Goal: Information Seeking & Learning: Learn about a topic

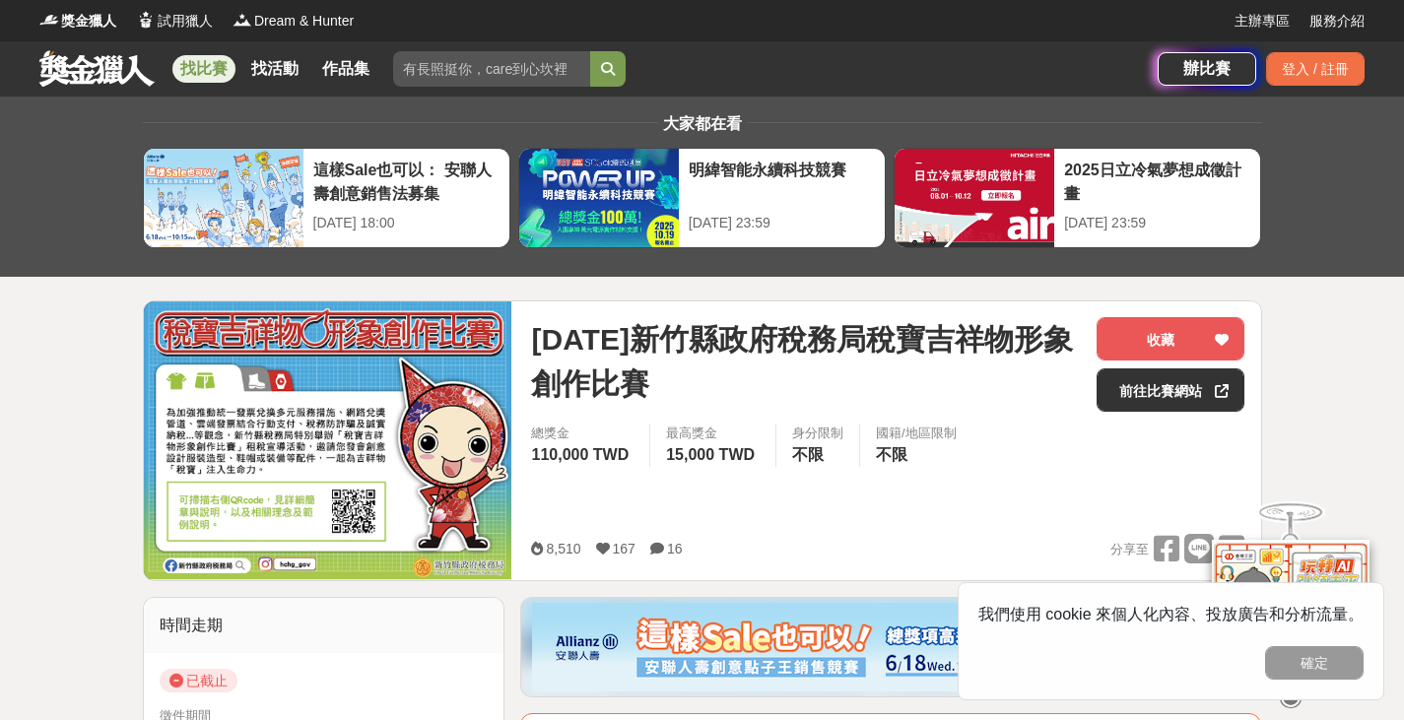
click at [91, 65] on link at bounding box center [96, 67] width 119 height 37
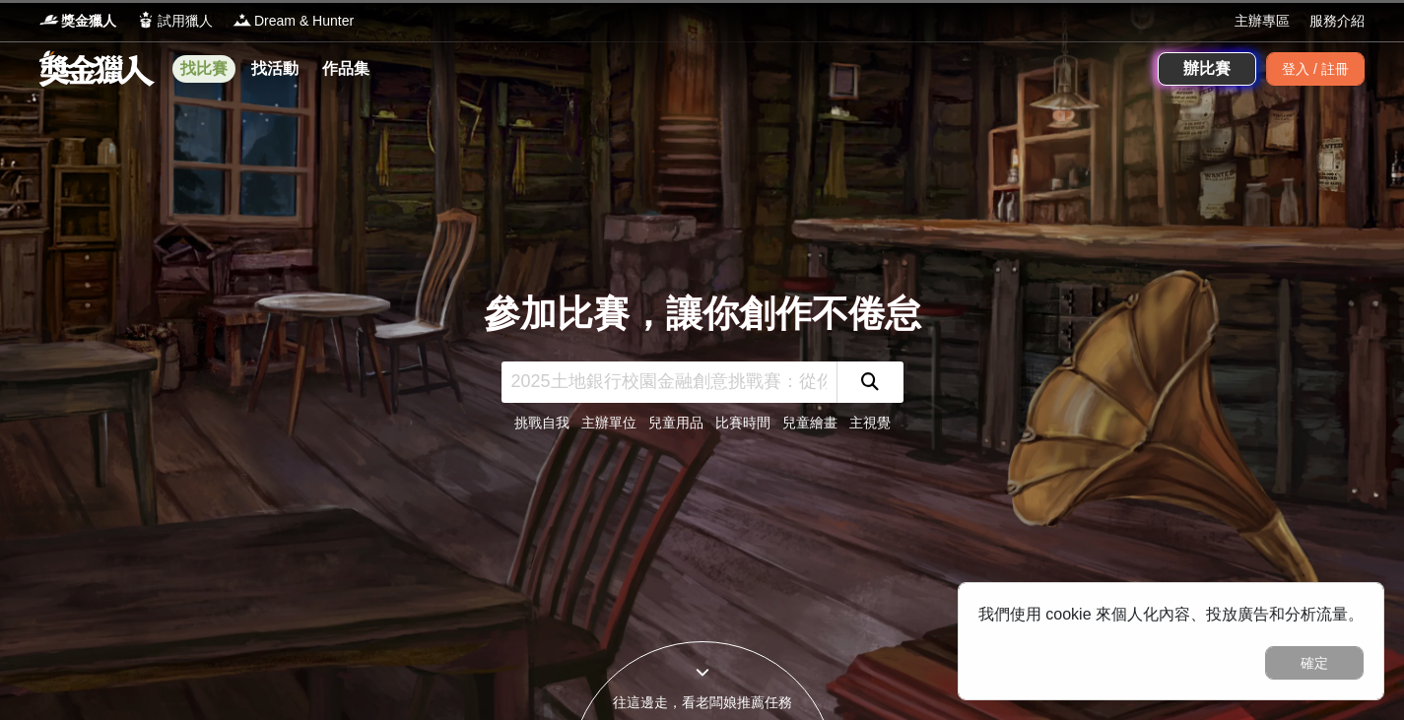
click at [221, 58] on link "找比賽" at bounding box center [203, 69] width 63 height 28
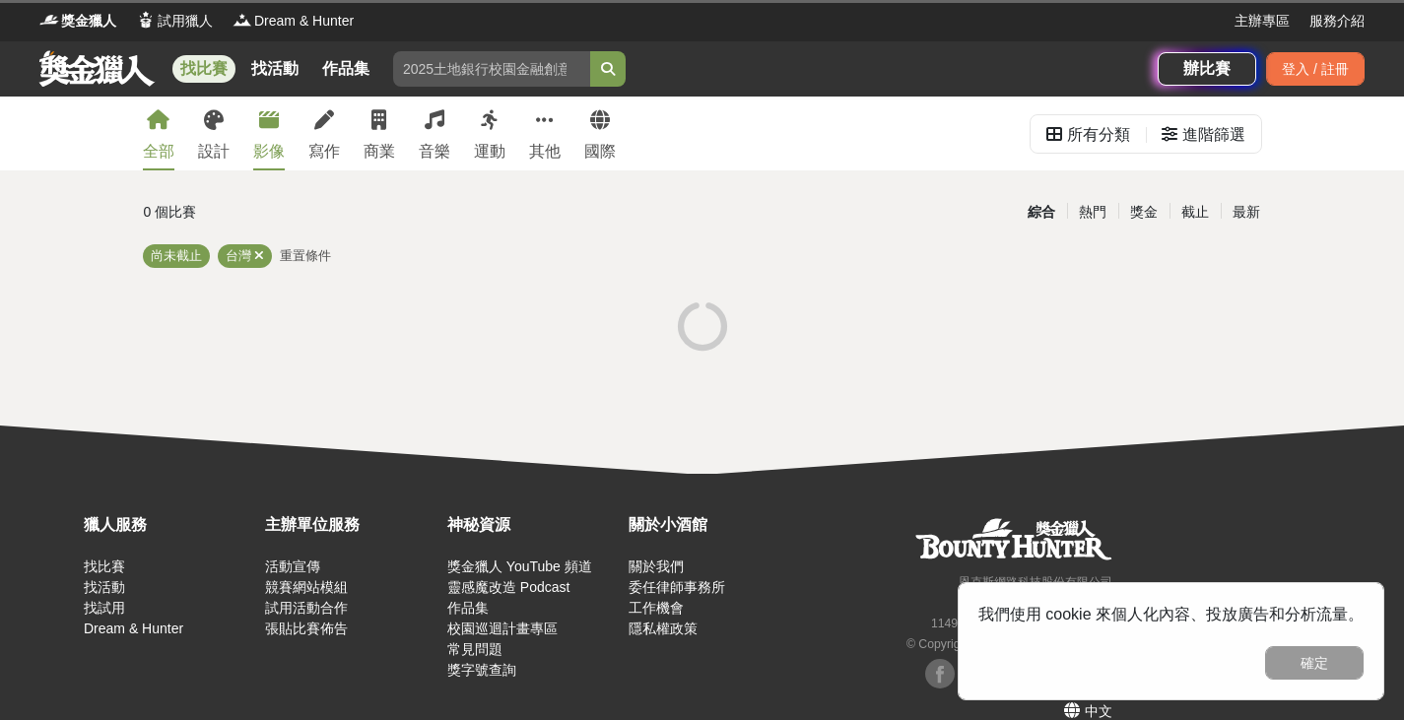
click at [272, 136] on link "影像" at bounding box center [269, 134] width 32 height 74
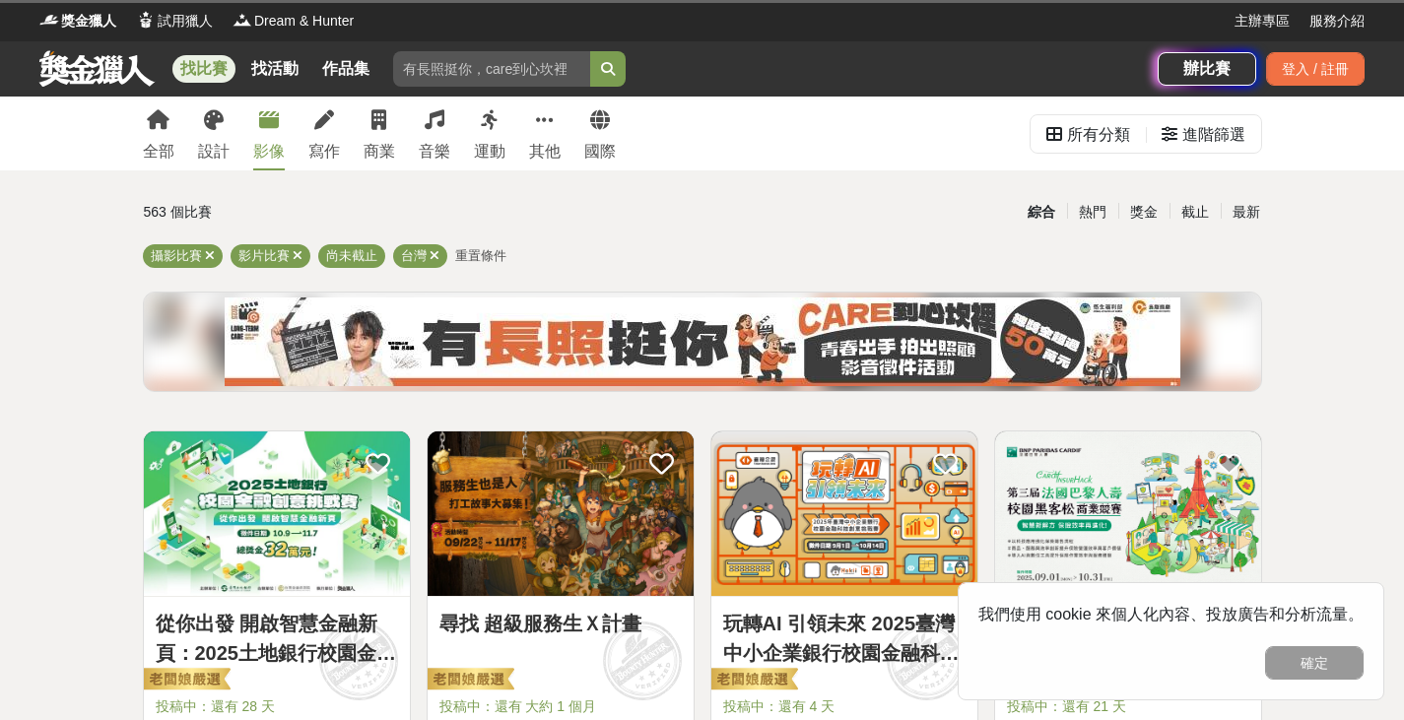
click at [524, 125] on div "全部 設計 影像 寫作 商業 音樂 運動 其他 國際" at bounding box center [379, 134] width 497 height 74
click at [541, 130] on div at bounding box center [545, 120] width 18 height 20
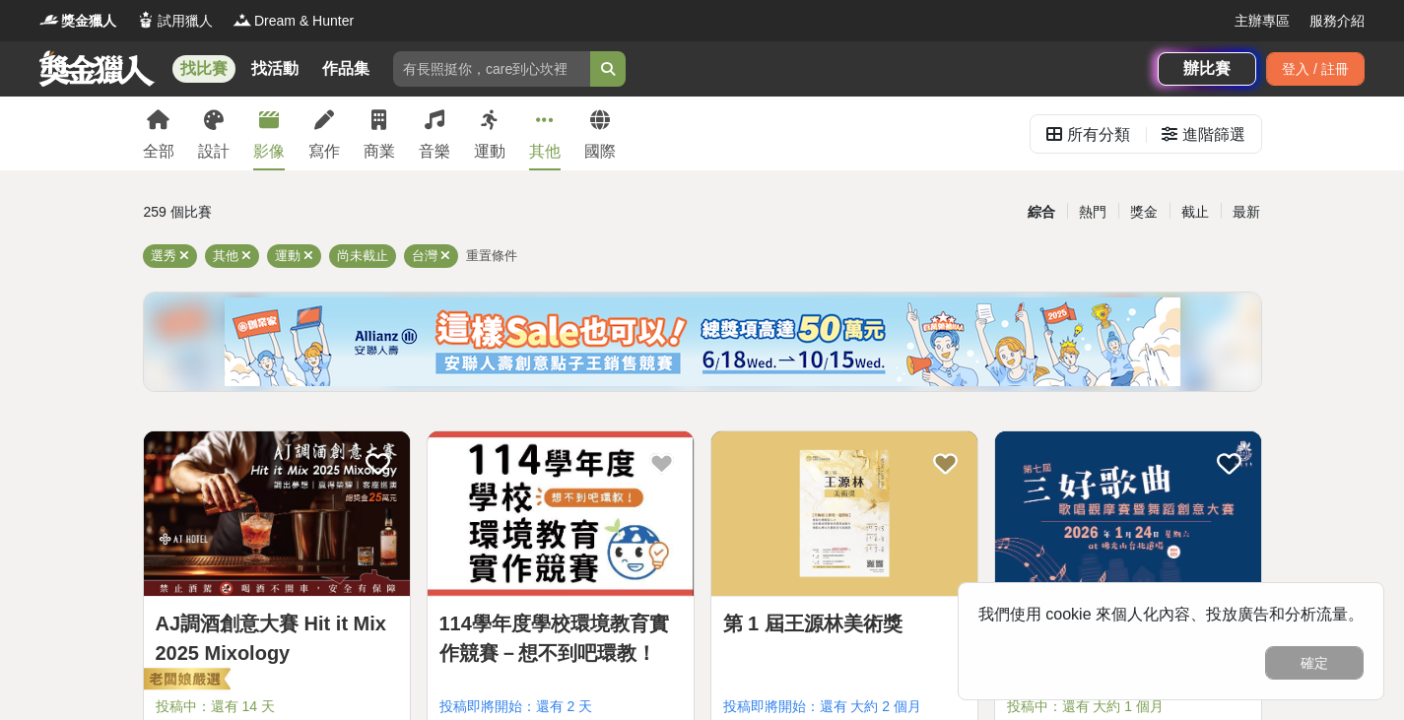
click at [271, 136] on link "影像" at bounding box center [269, 134] width 32 height 74
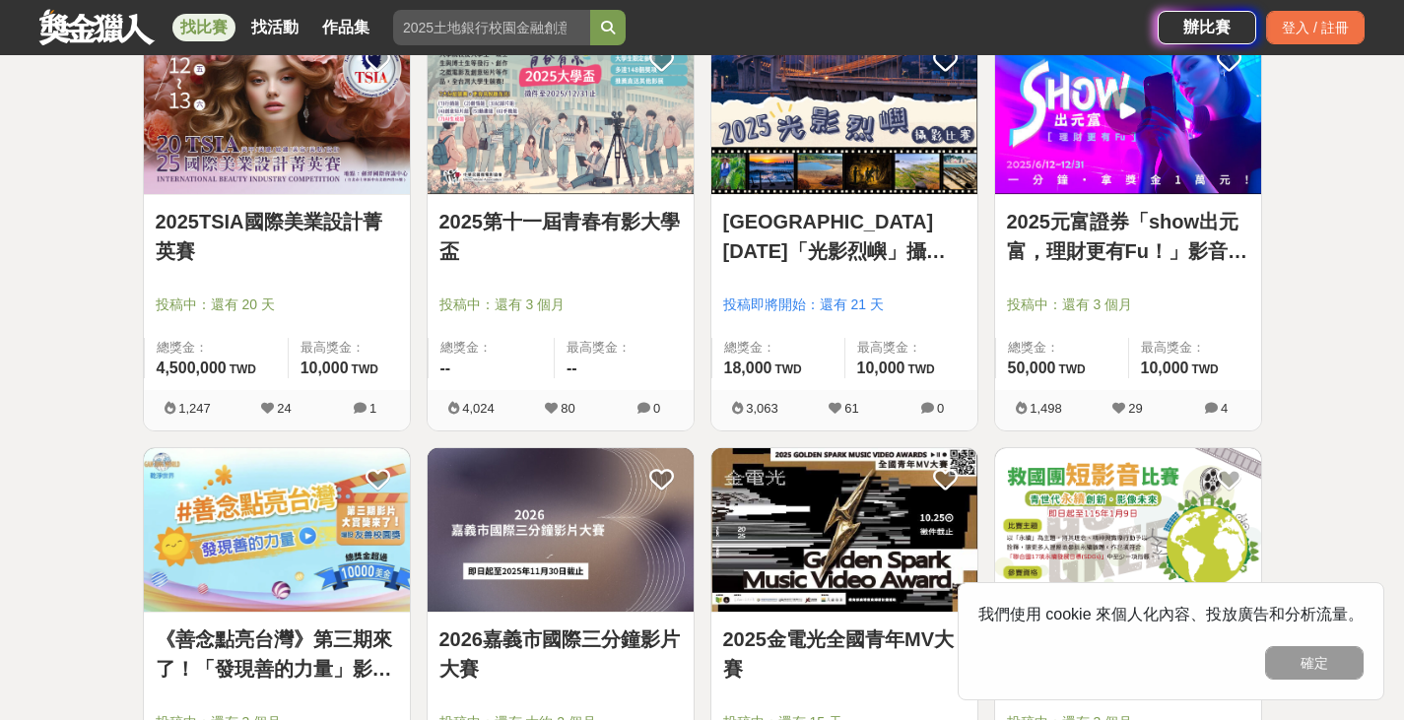
scroll to position [1774, 0]
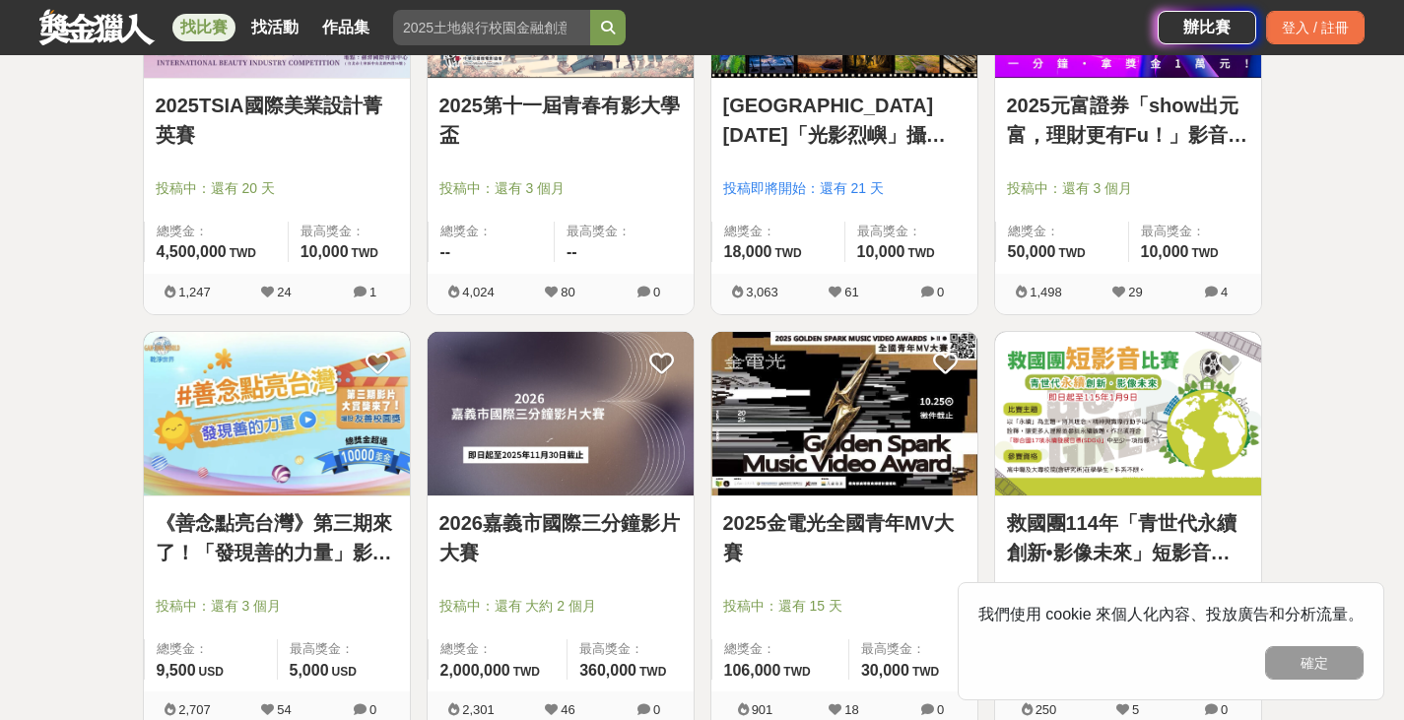
click at [538, 534] on link "2026嘉義市國際三分鐘影片大賽" at bounding box center [561, 537] width 242 height 59
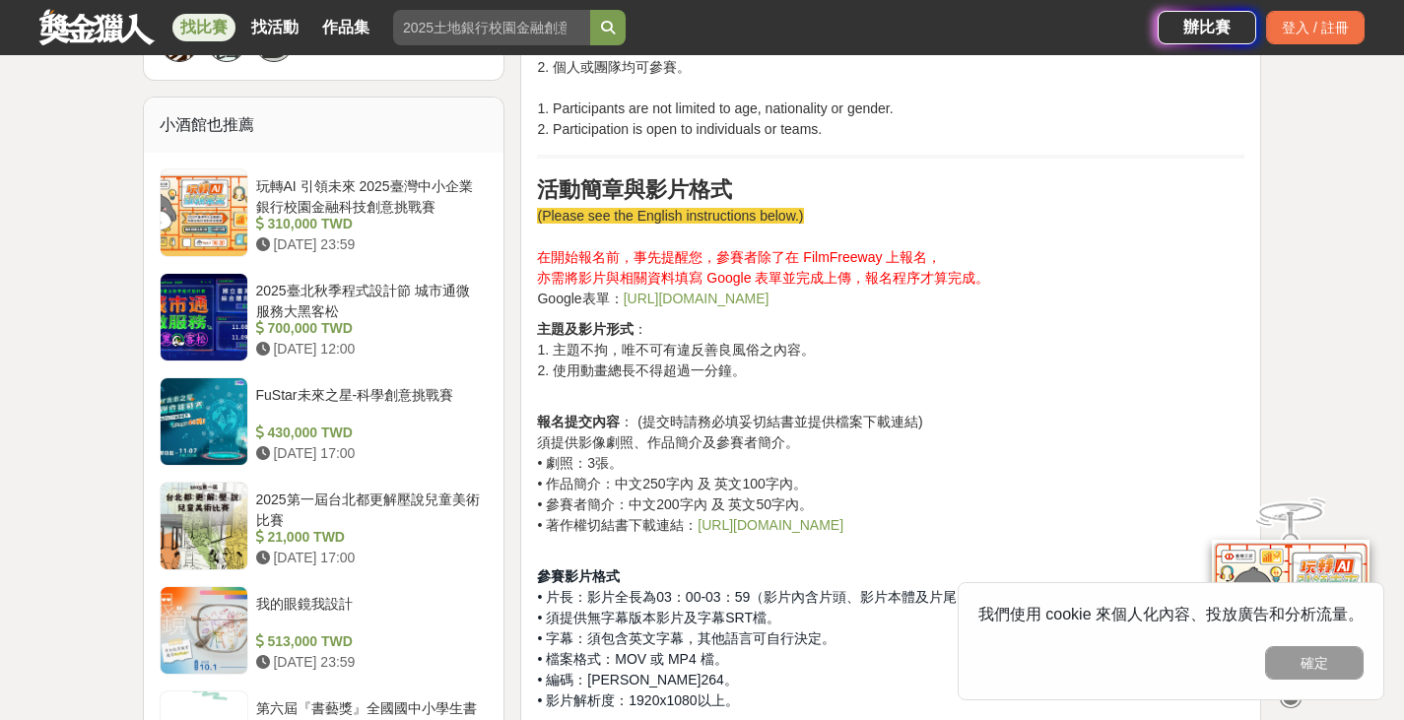
scroll to position [1872, 0]
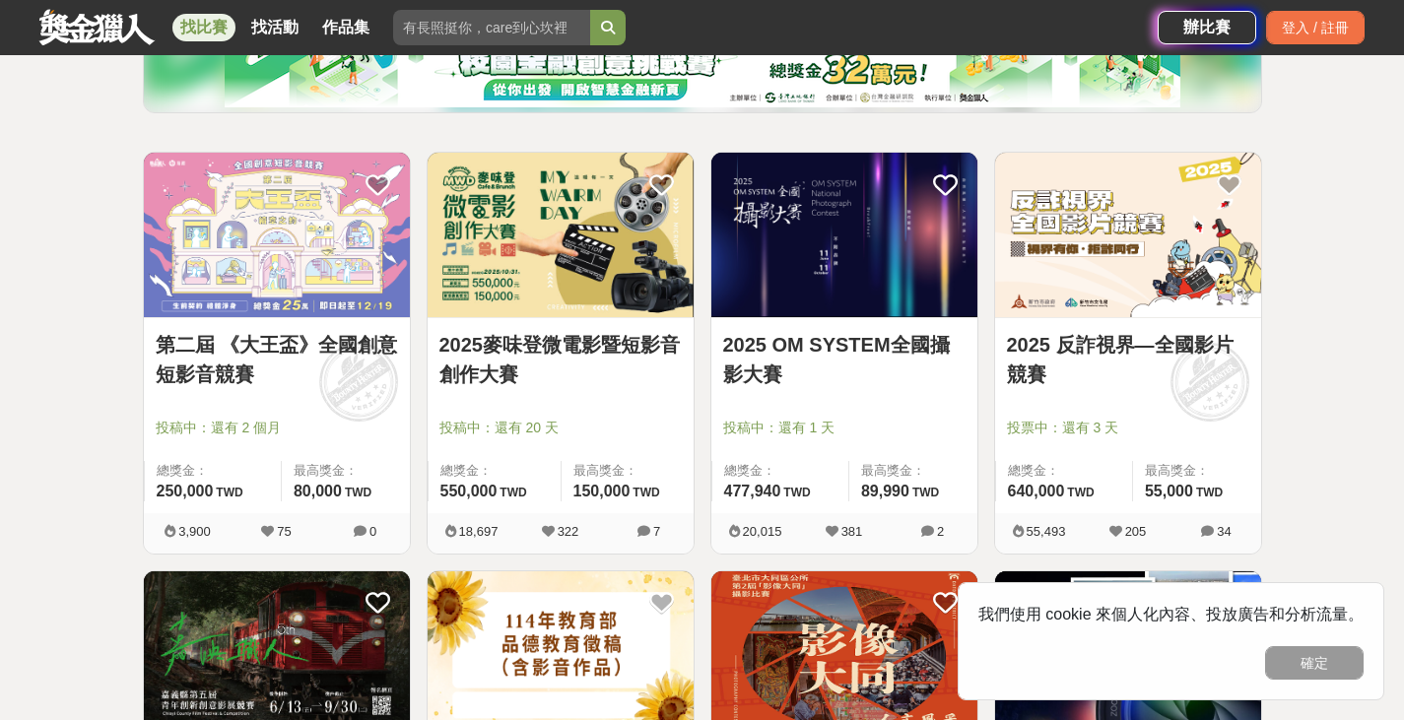
scroll to position [99, 0]
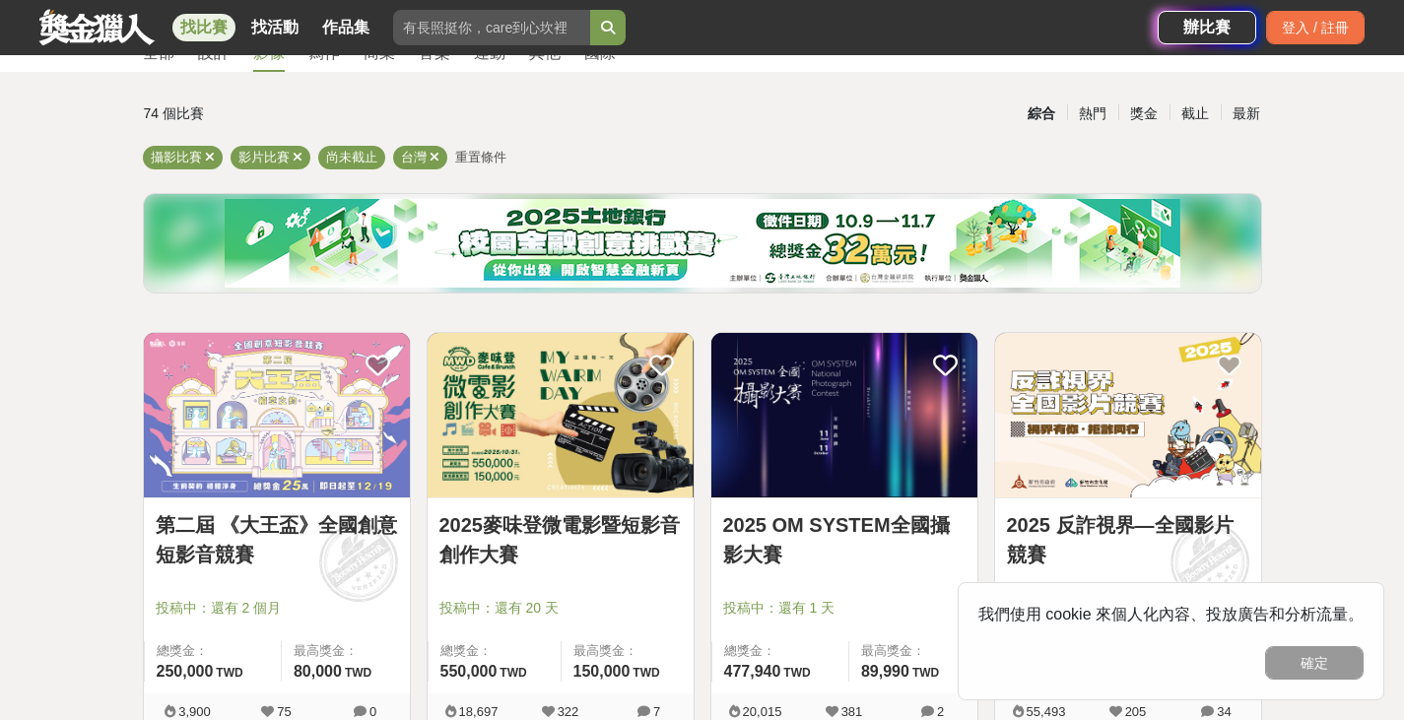
click at [644, 451] on img at bounding box center [561, 415] width 266 height 165
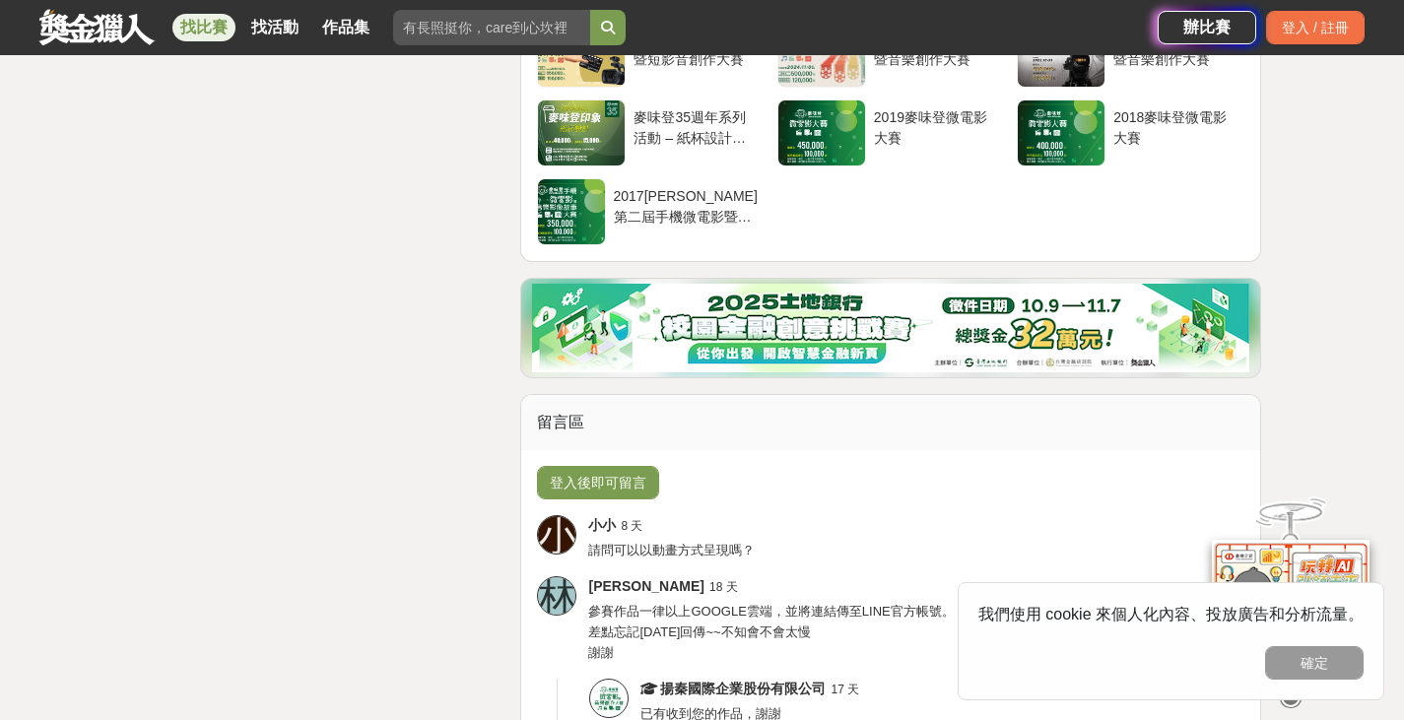
scroll to position [4829, 0]
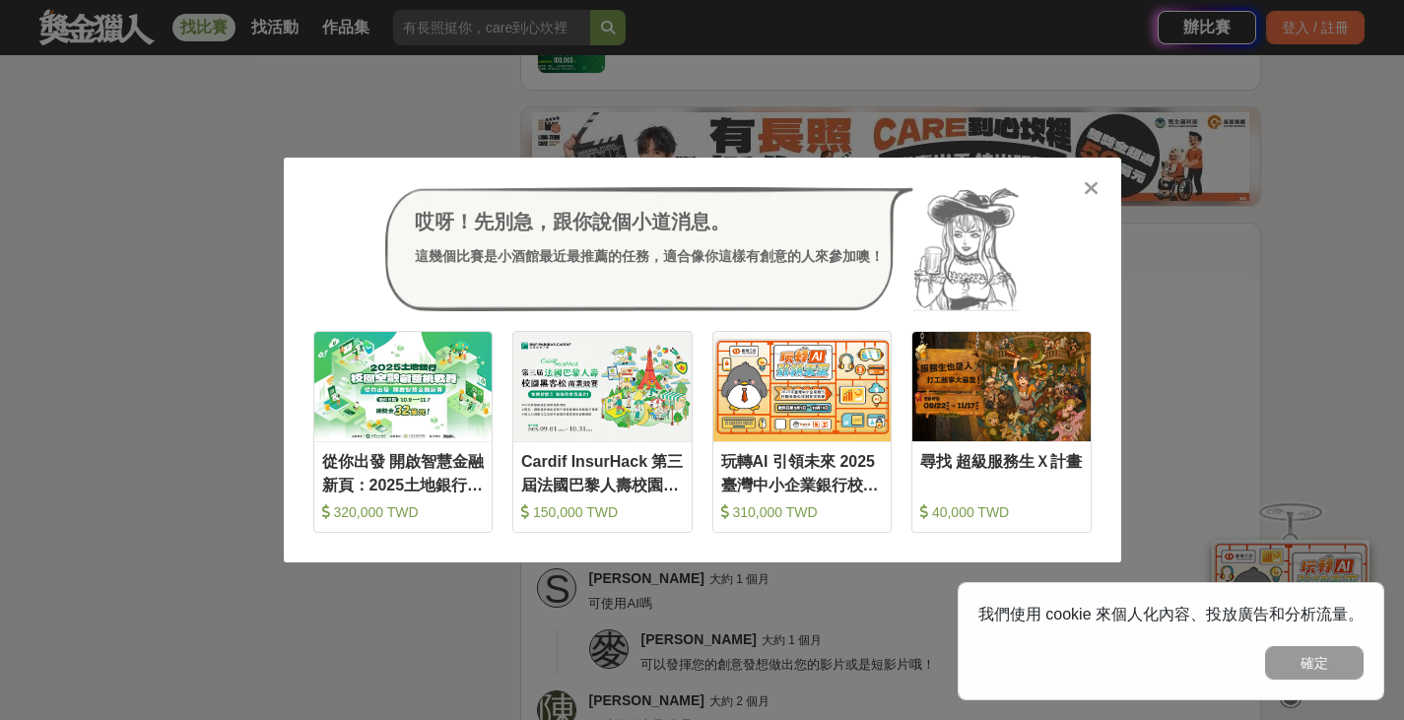
click at [1101, 185] on div "哎呀！先別急，跟你說個小道消息。 這幾個比賽是小酒館最近最推薦的任務，適合像你這樣有創意的人來參加噢！ 收藏 從你出發 開啟智慧金融新頁：2025土地銀行校園…" at bounding box center [703, 360] width 838 height 405
click at [1096, 187] on icon at bounding box center [1091, 188] width 15 height 20
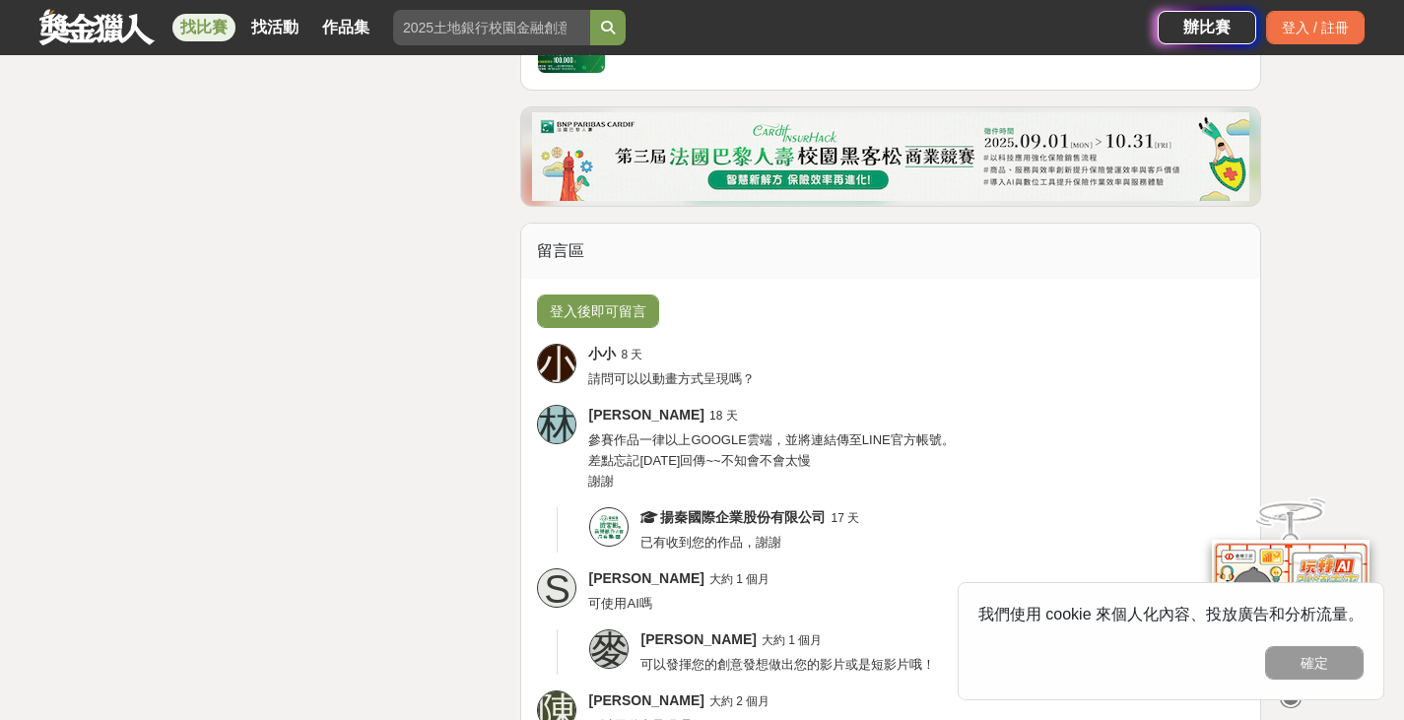
click at [838, 607] on div "[PERSON_NAME] 大約 1 個月 可使用AI嗎" at bounding box center [916, 591] width 656 height 45
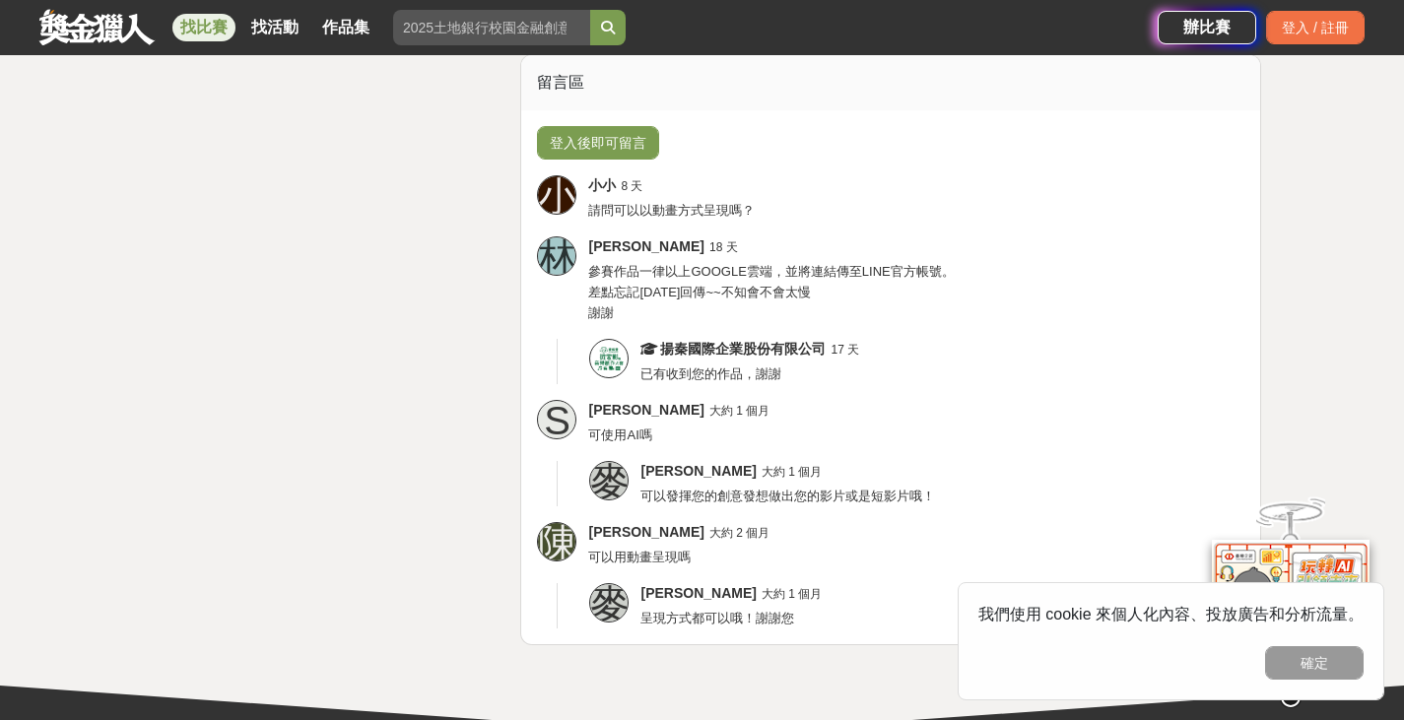
scroll to position [5026, 0]
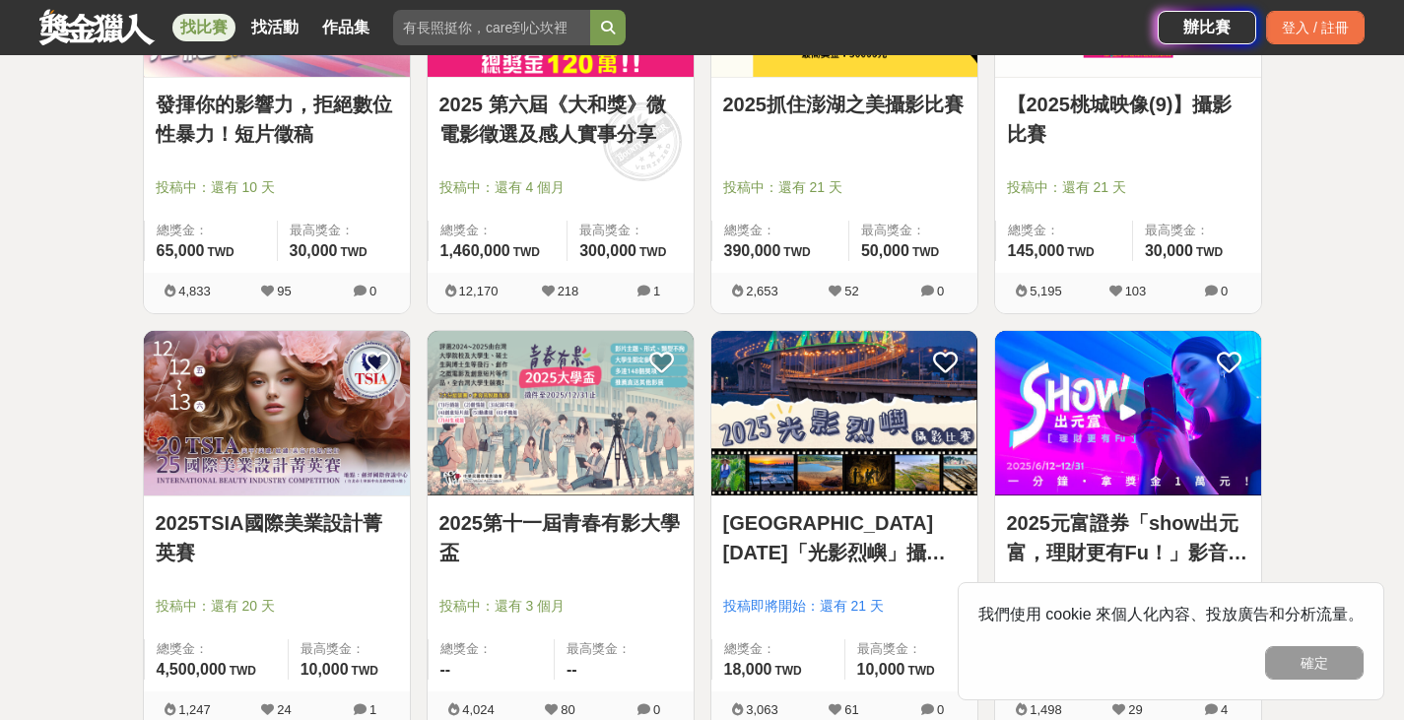
scroll to position [1380, 0]
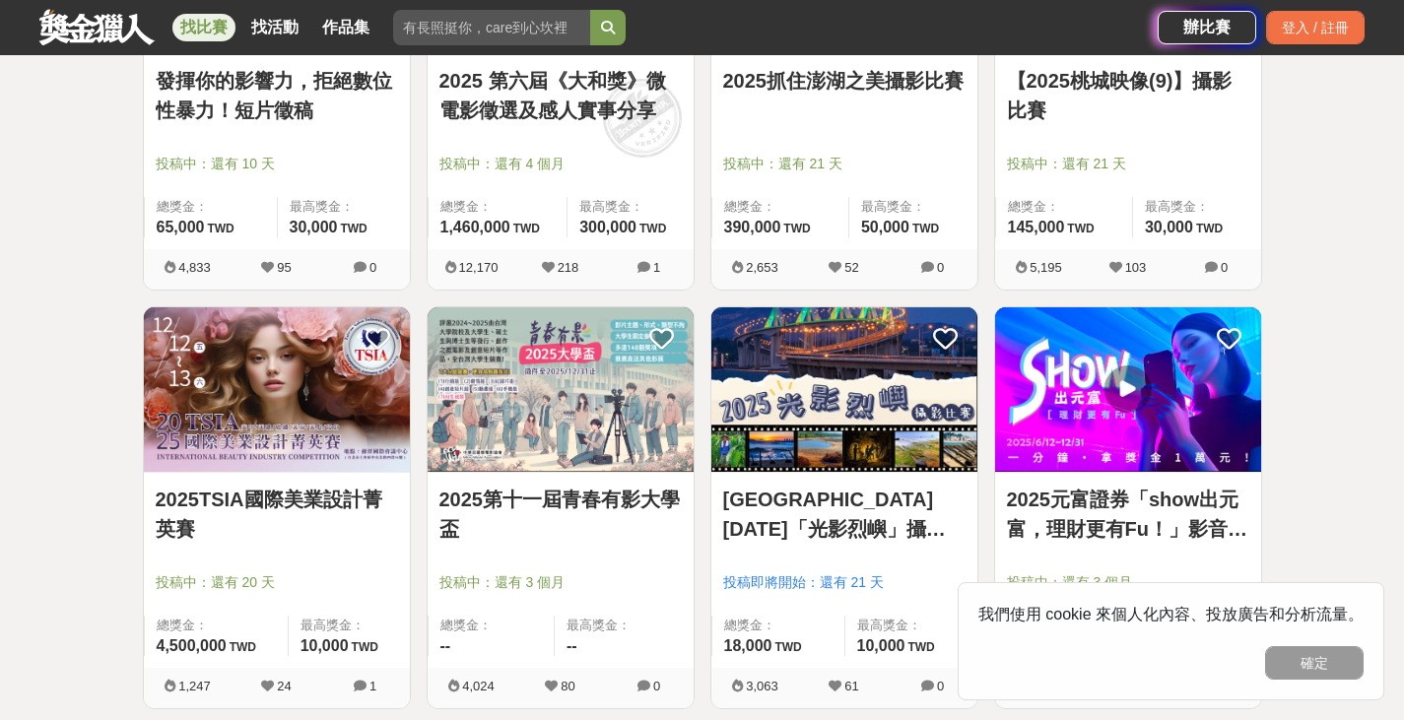
click at [594, 503] on link "2025第十一屆青春有影大學盃" at bounding box center [561, 514] width 242 height 59
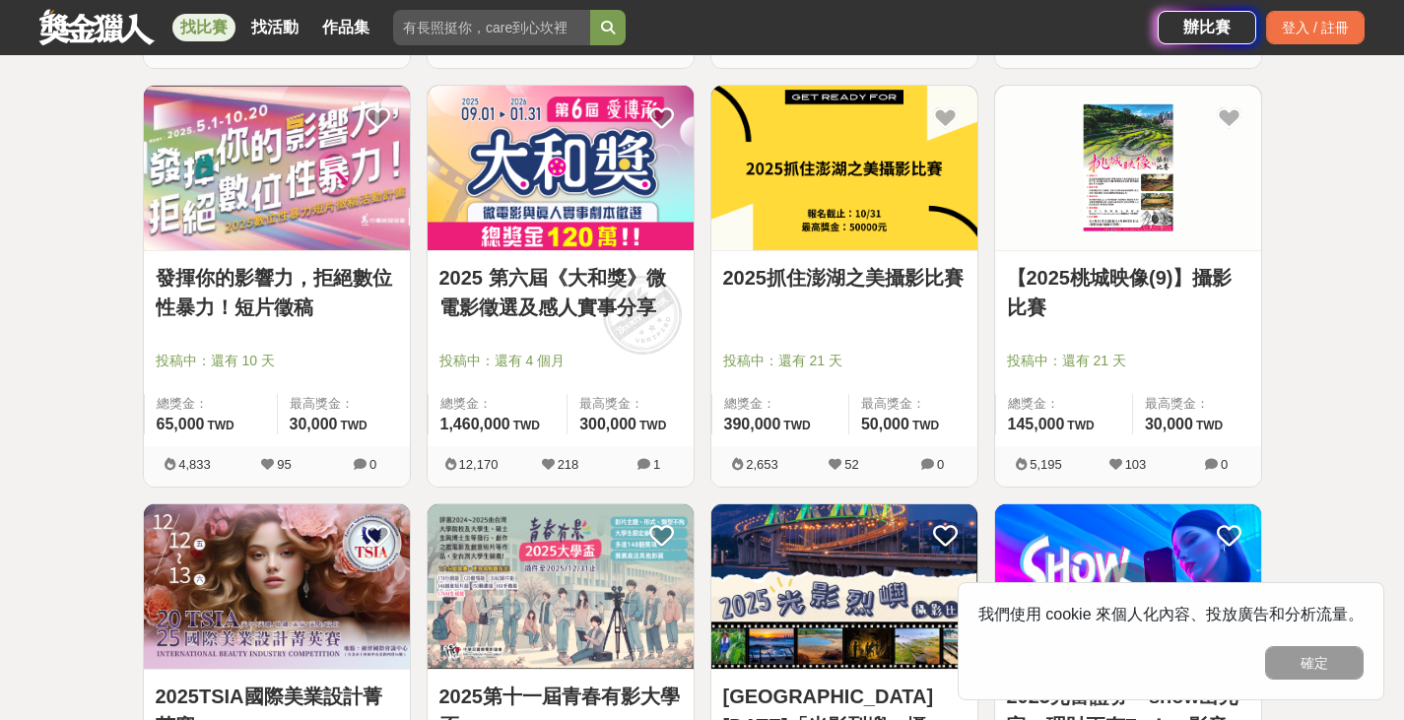
click at [591, 299] on link "2025 第六屆《大和獎》微電影徵選及感人實事分享" at bounding box center [561, 292] width 242 height 59
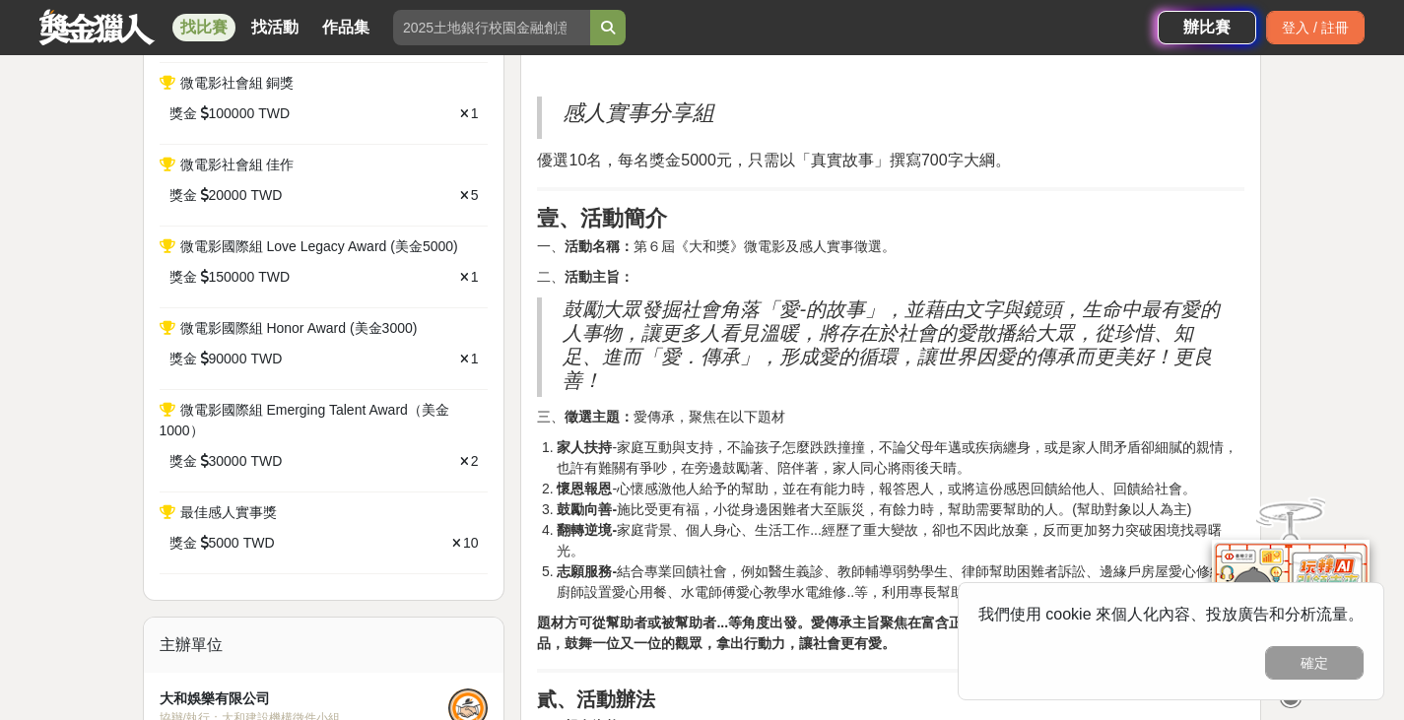
scroll to position [1380, 0]
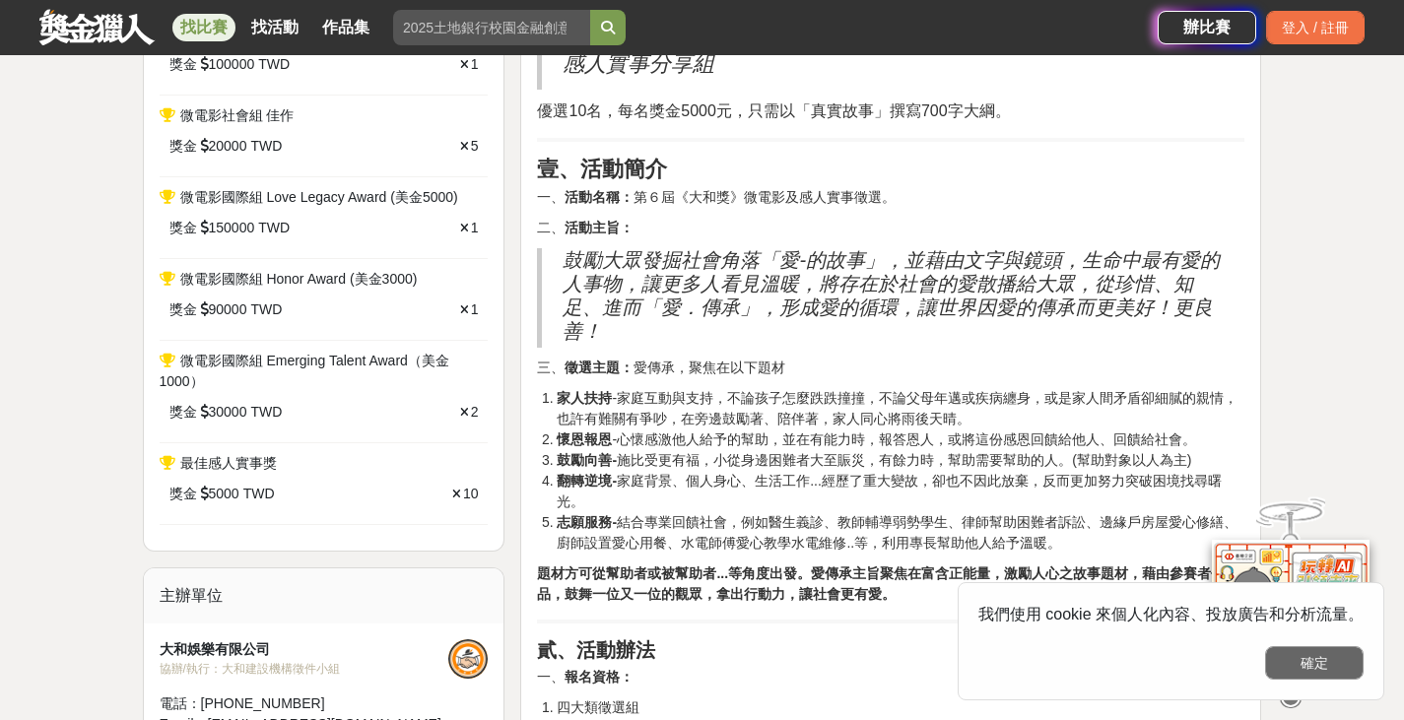
click at [1303, 675] on button "確定" at bounding box center [1314, 663] width 99 height 34
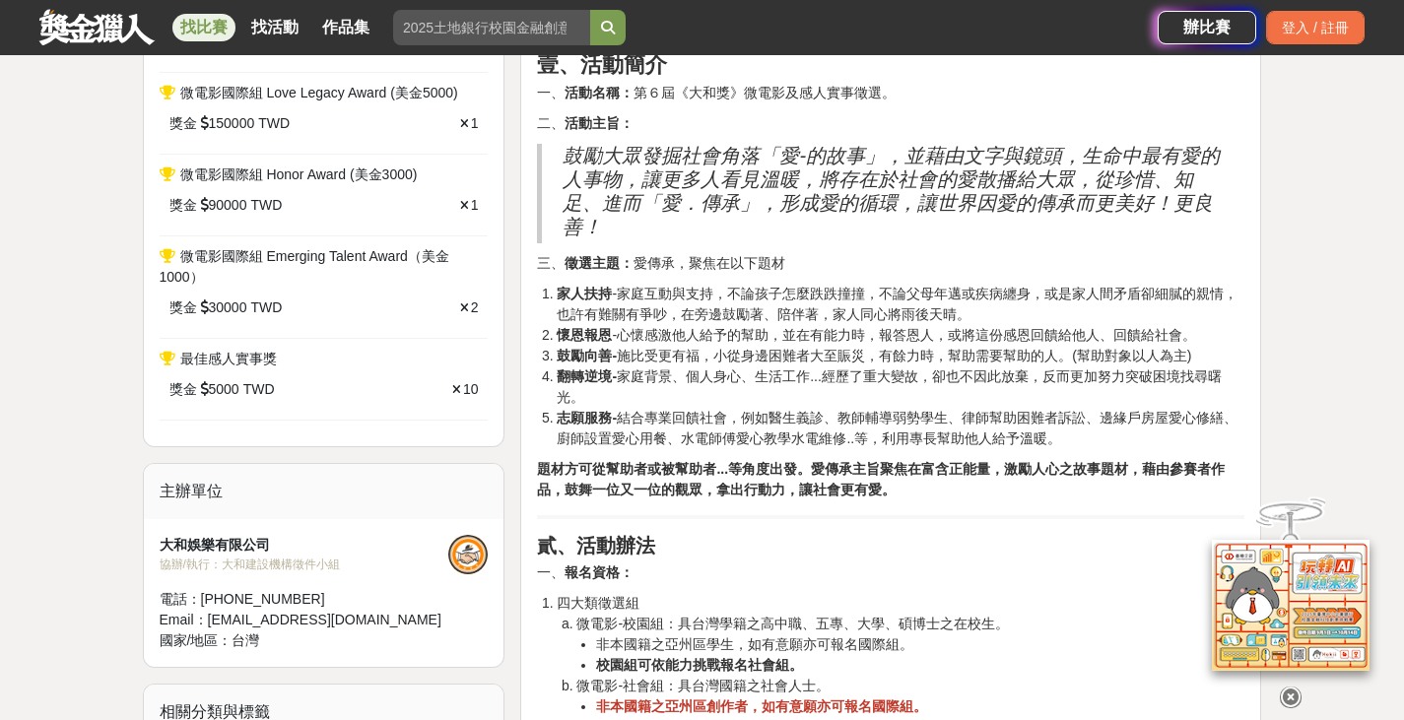
scroll to position [1478, 0]
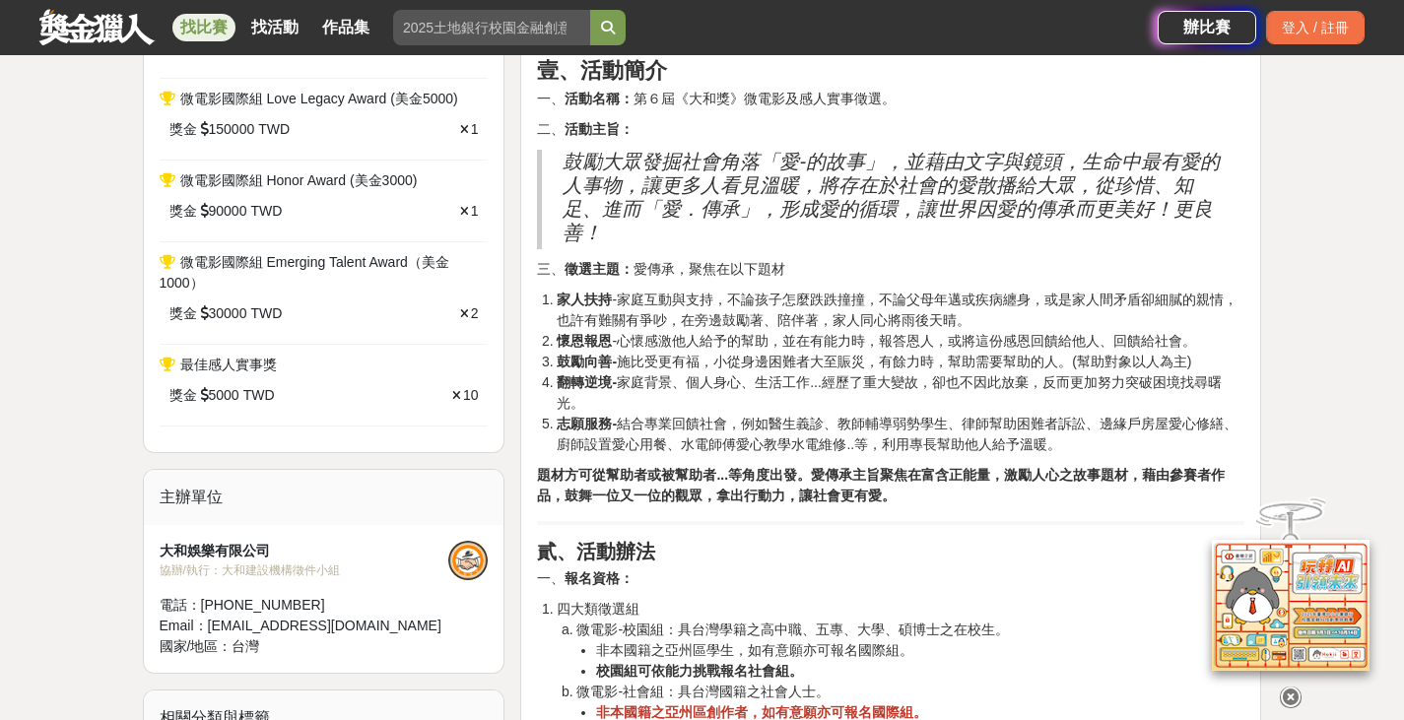
click at [1295, 687] on icon at bounding box center [1291, 698] width 22 height 22
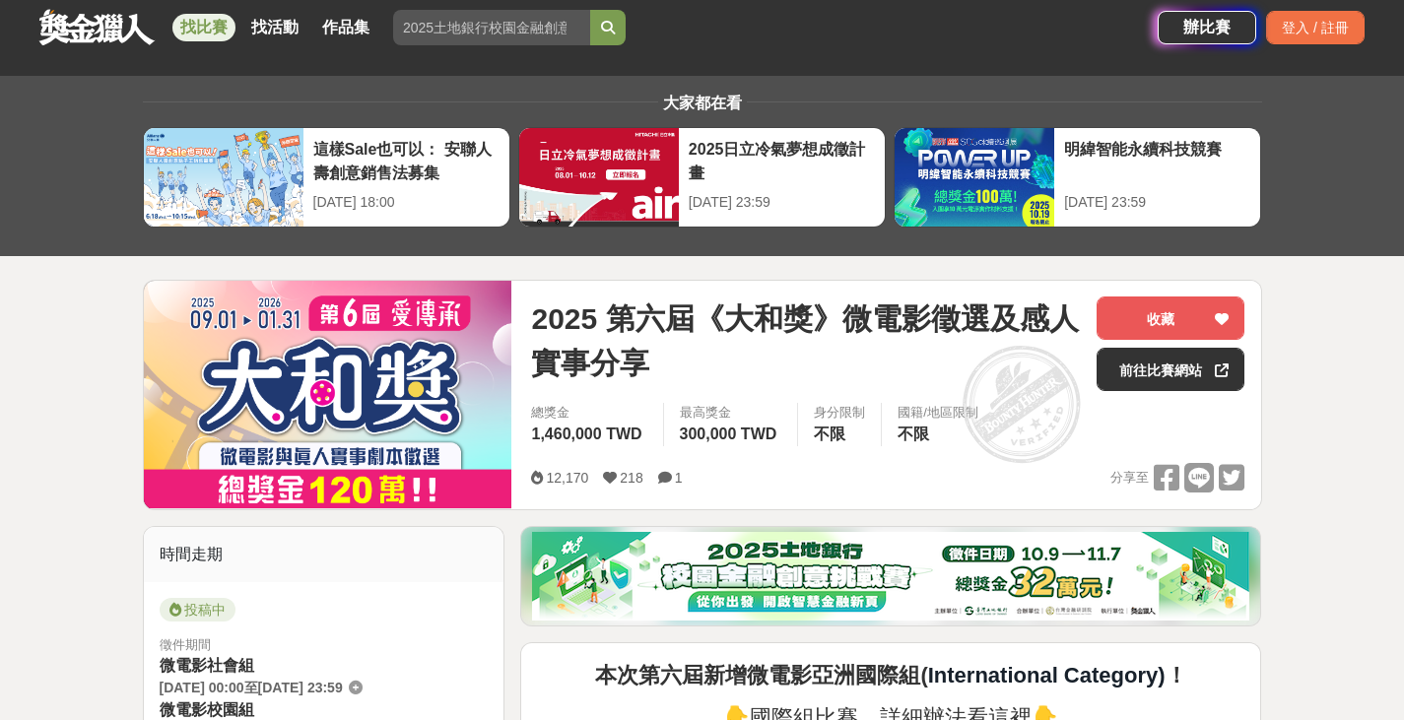
scroll to position [0, 0]
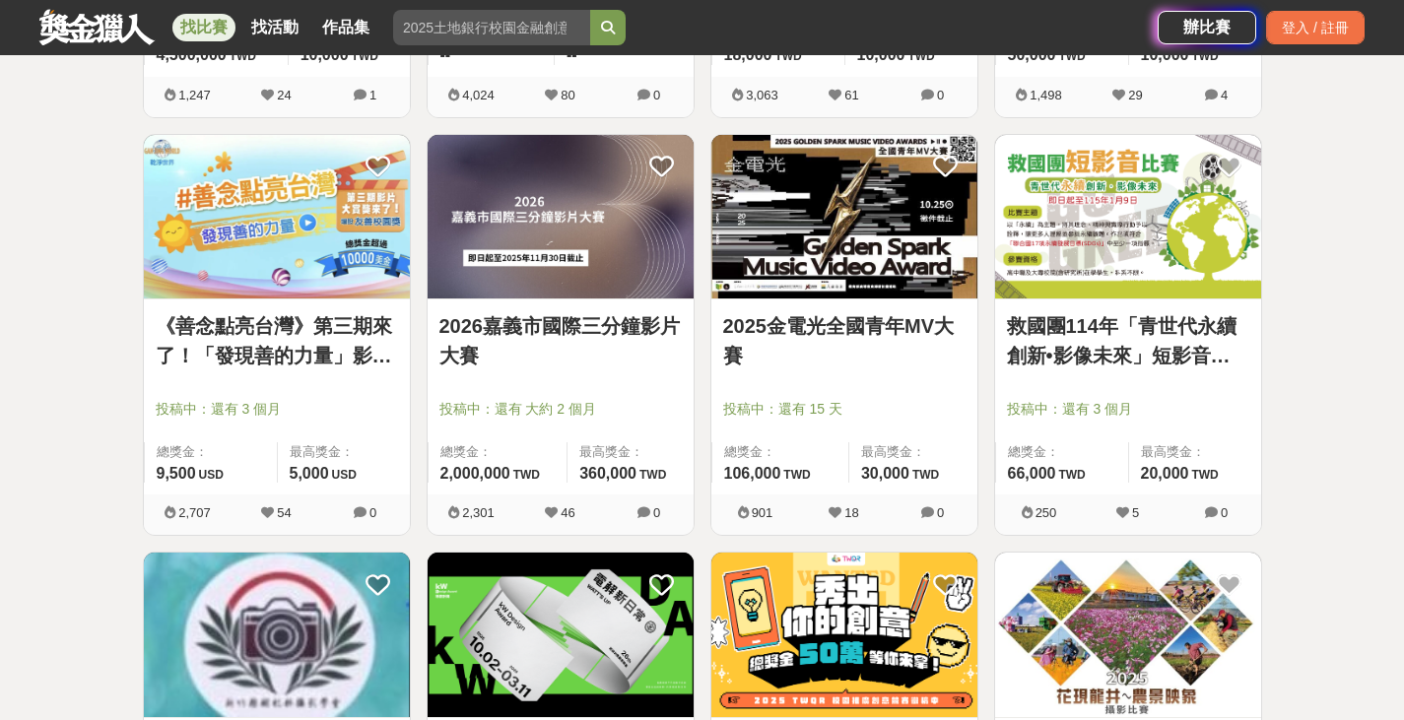
scroll to position [1872, 0]
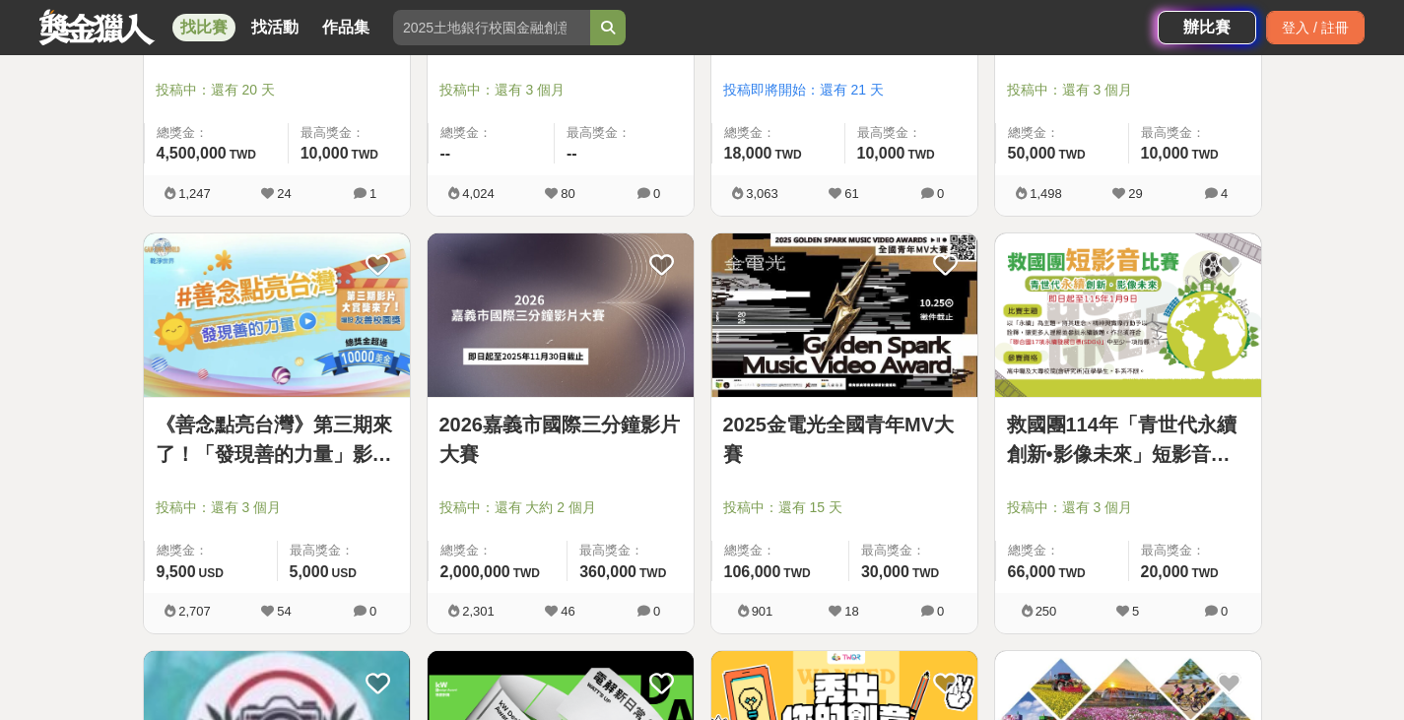
click at [878, 436] on link "2025金電光全國青年MV大賽" at bounding box center [844, 439] width 242 height 59
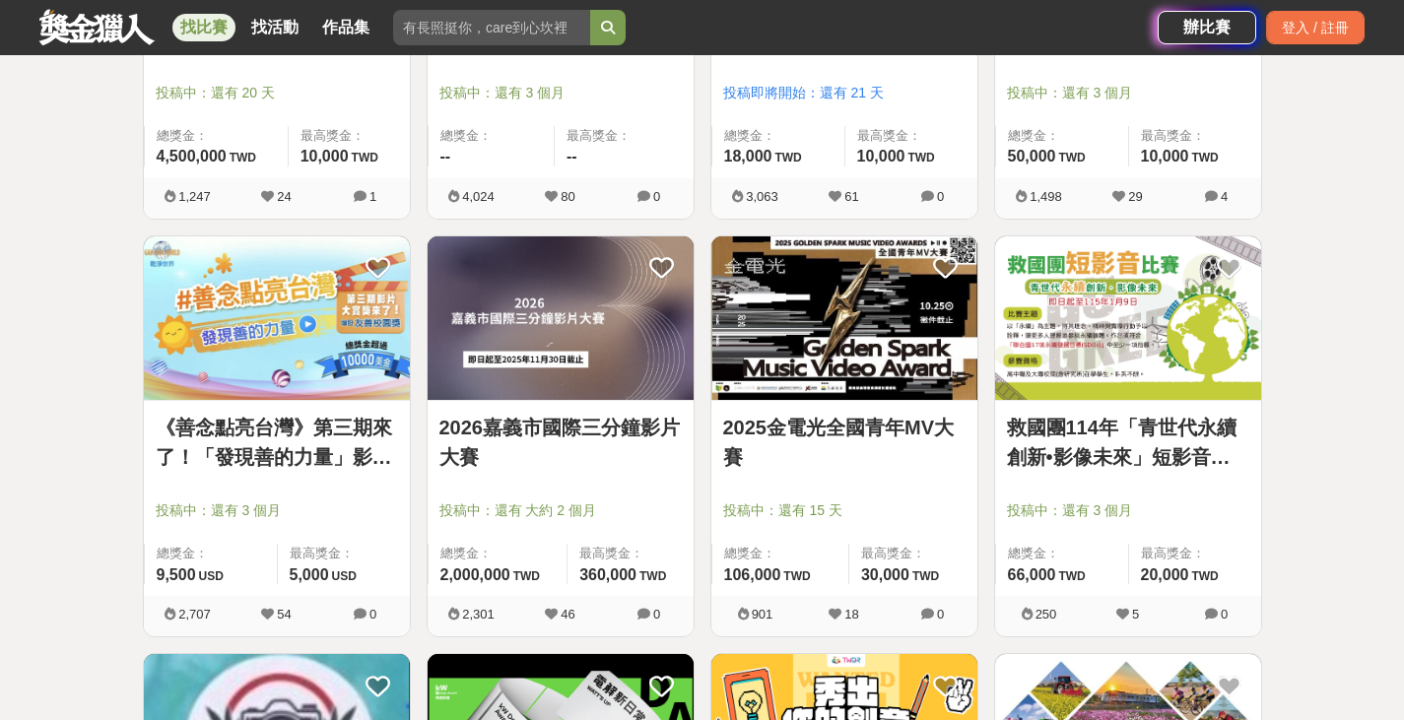
scroll to position [1872, 0]
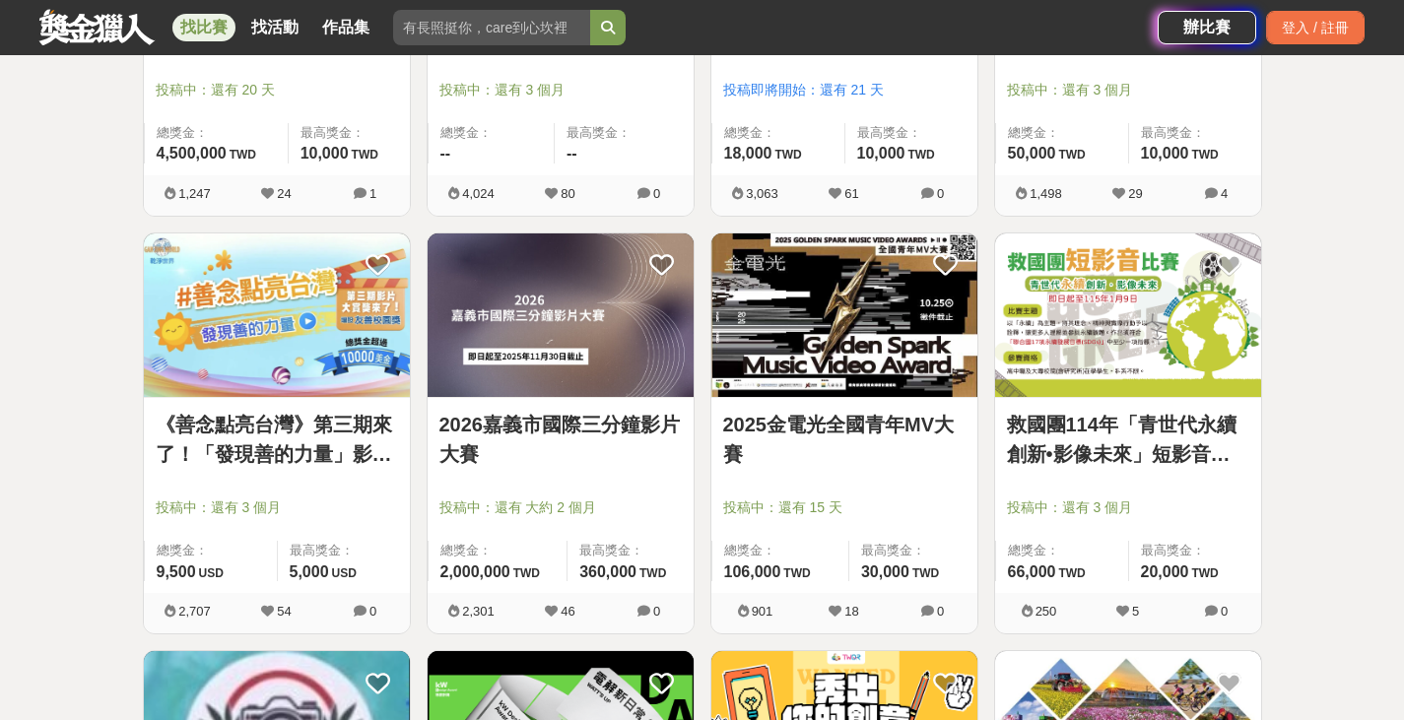
click at [1094, 309] on img at bounding box center [1128, 316] width 266 height 165
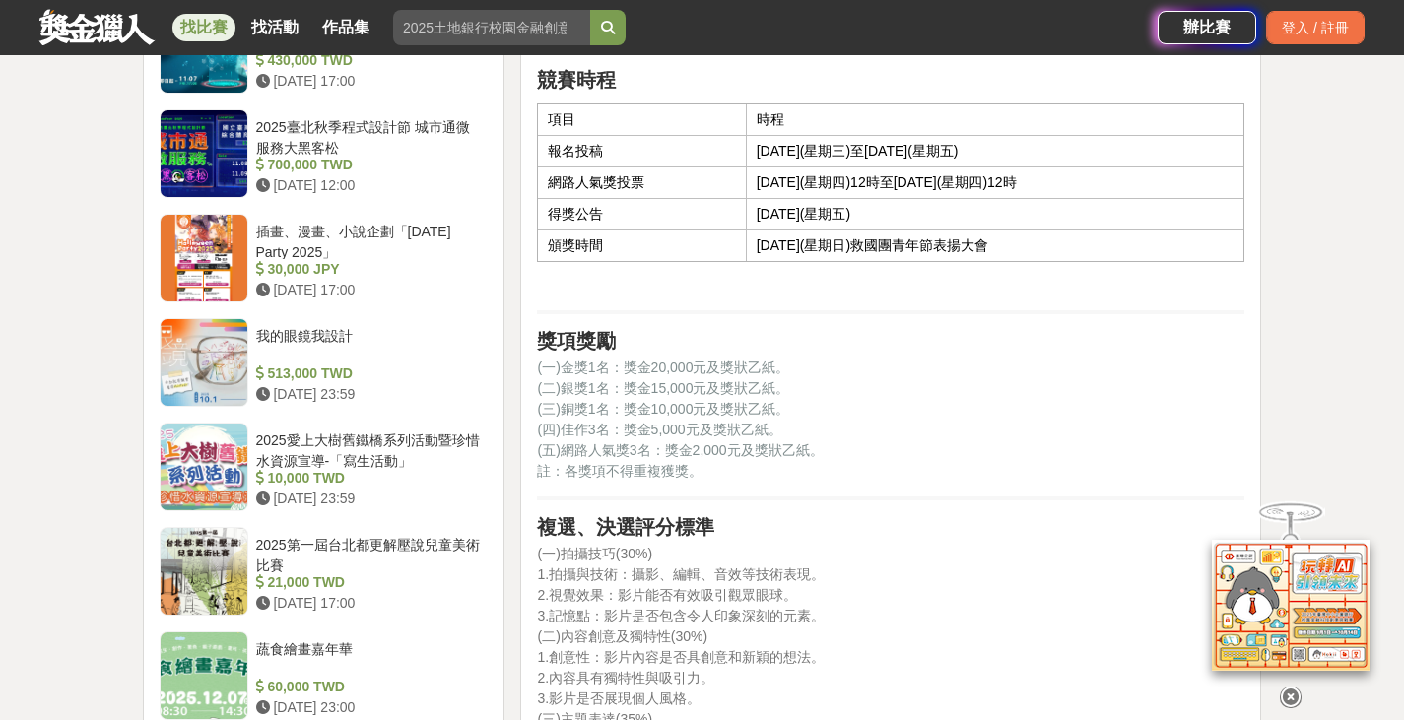
scroll to position [1774, 0]
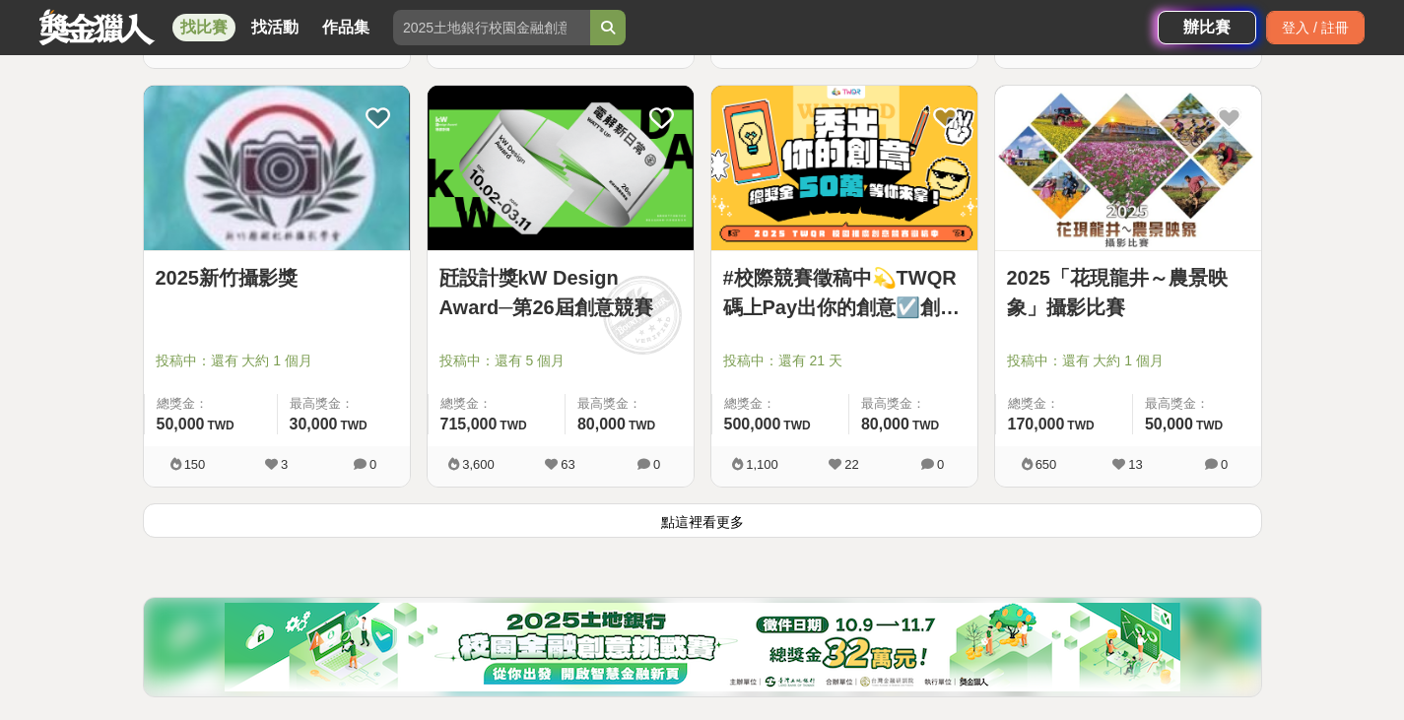
scroll to position [2365, 0]
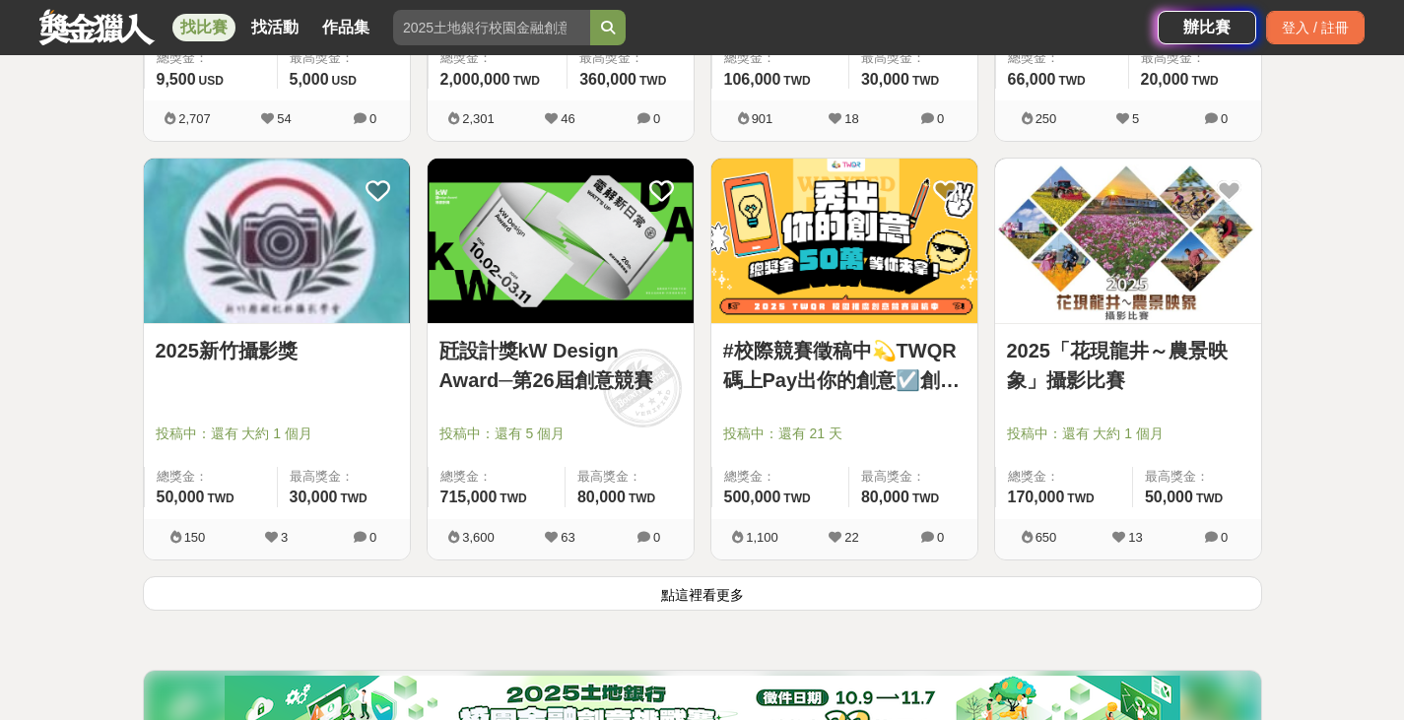
click at [813, 599] on button "點這裡看更多" at bounding box center [702, 593] width 1119 height 34
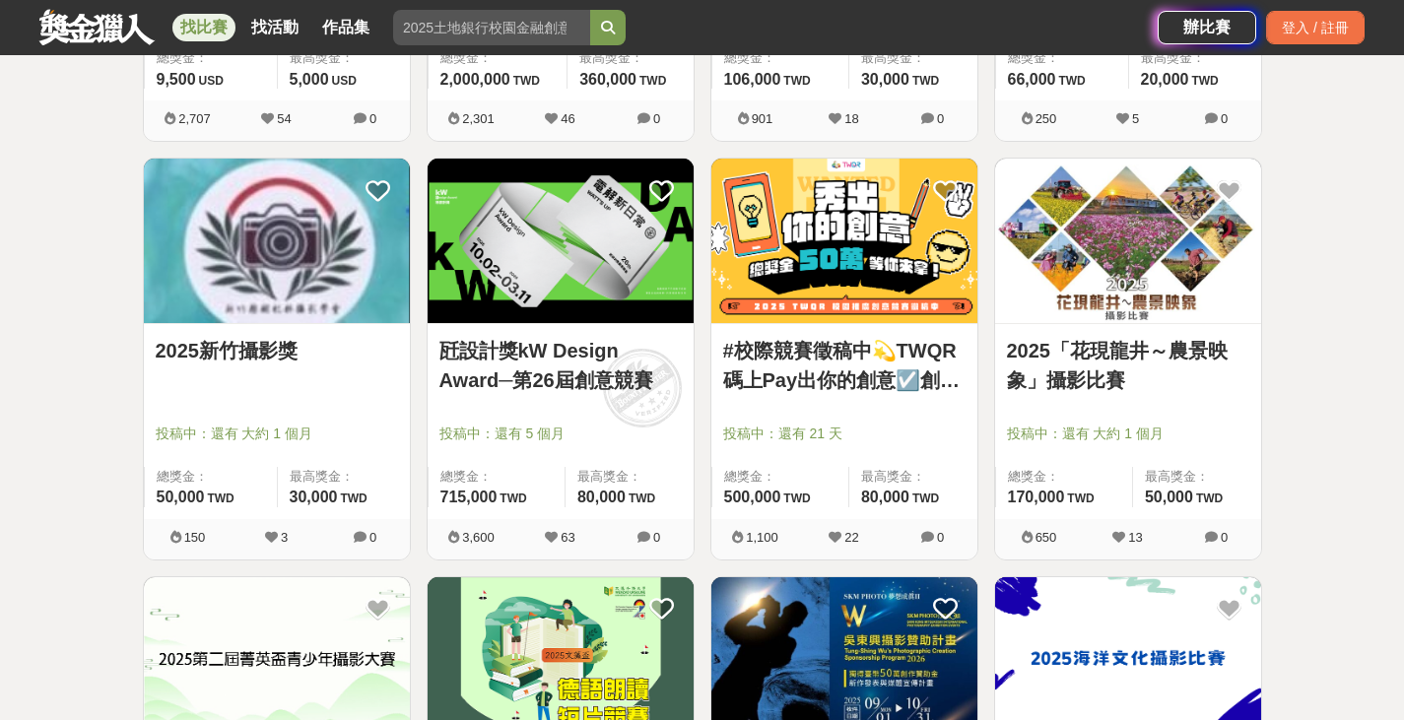
click at [863, 353] on link "#校際競賽徵稿中💫TWQR碼上Pay出你的創意☑️創意特Pay員徵召令🔥短影音、梗圖大賽開跑啦🤩" at bounding box center [844, 365] width 242 height 59
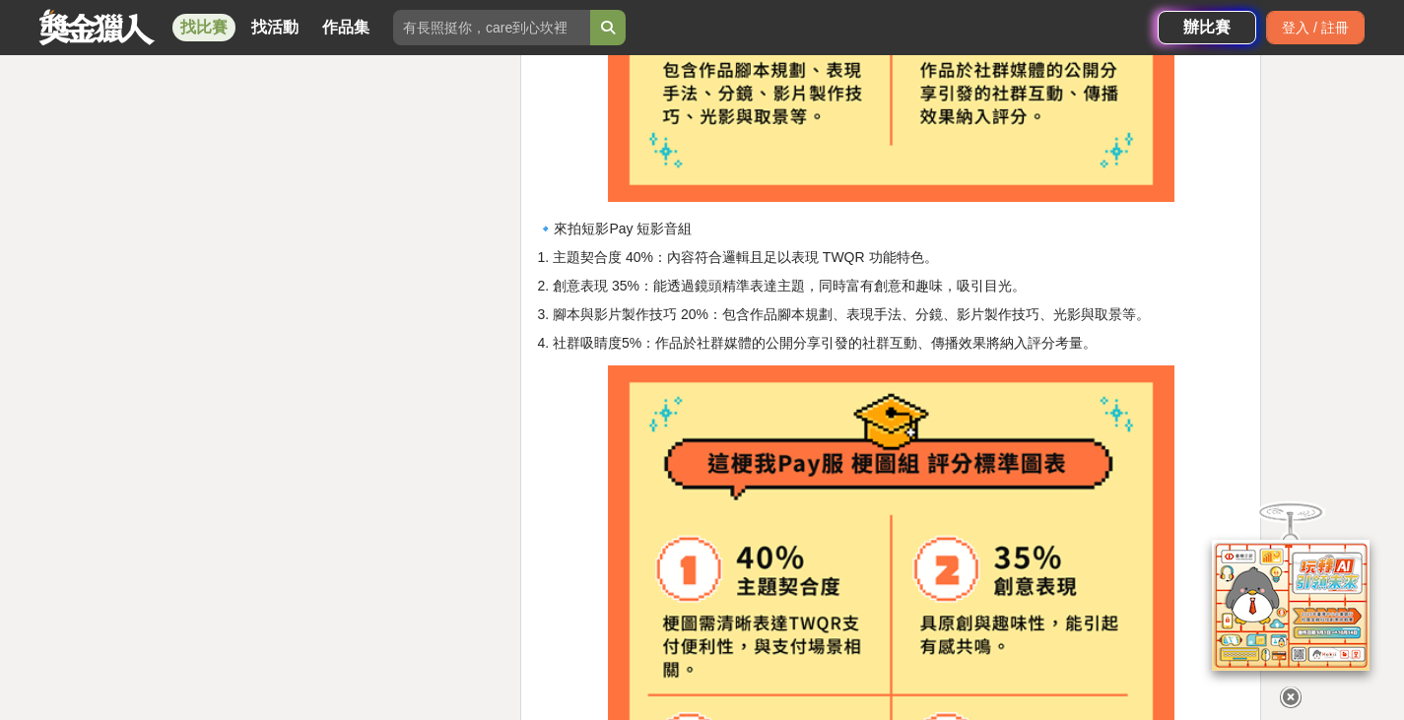
scroll to position [5617, 0]
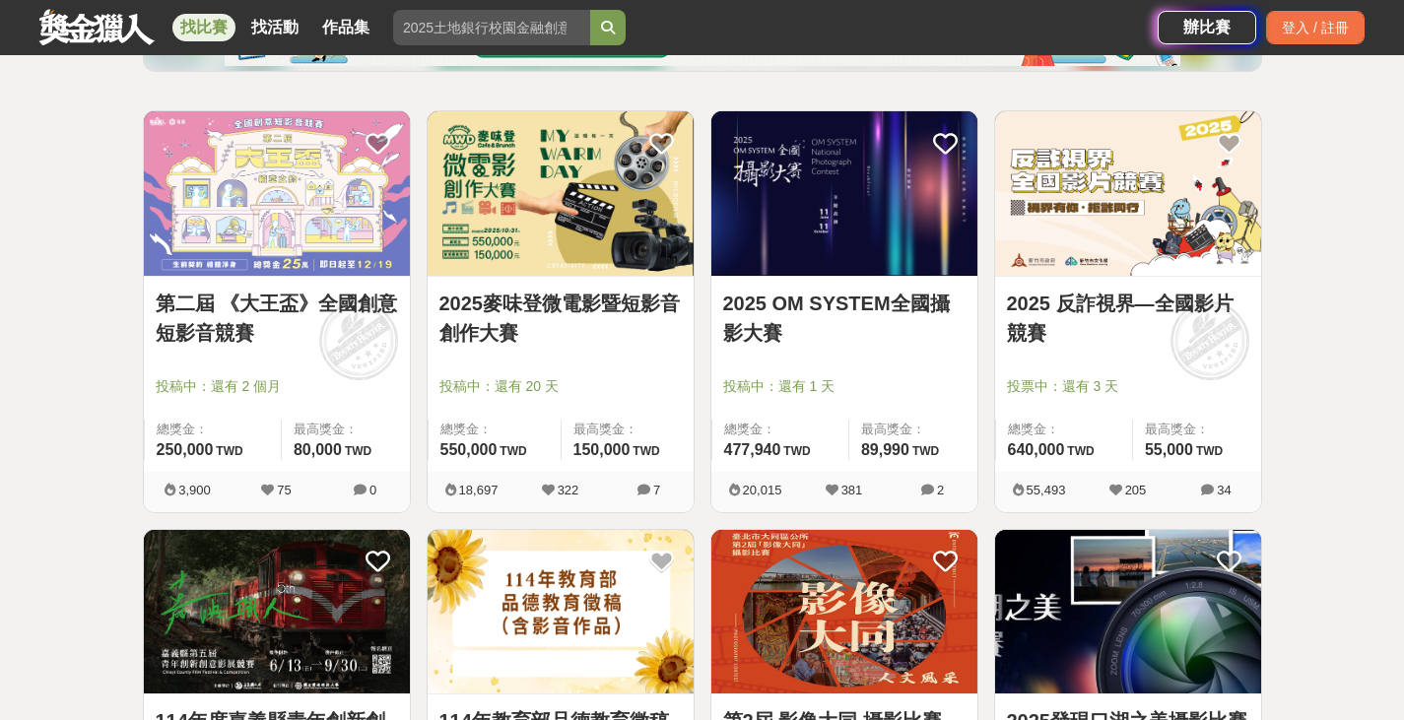
scroll to position [297, 0]
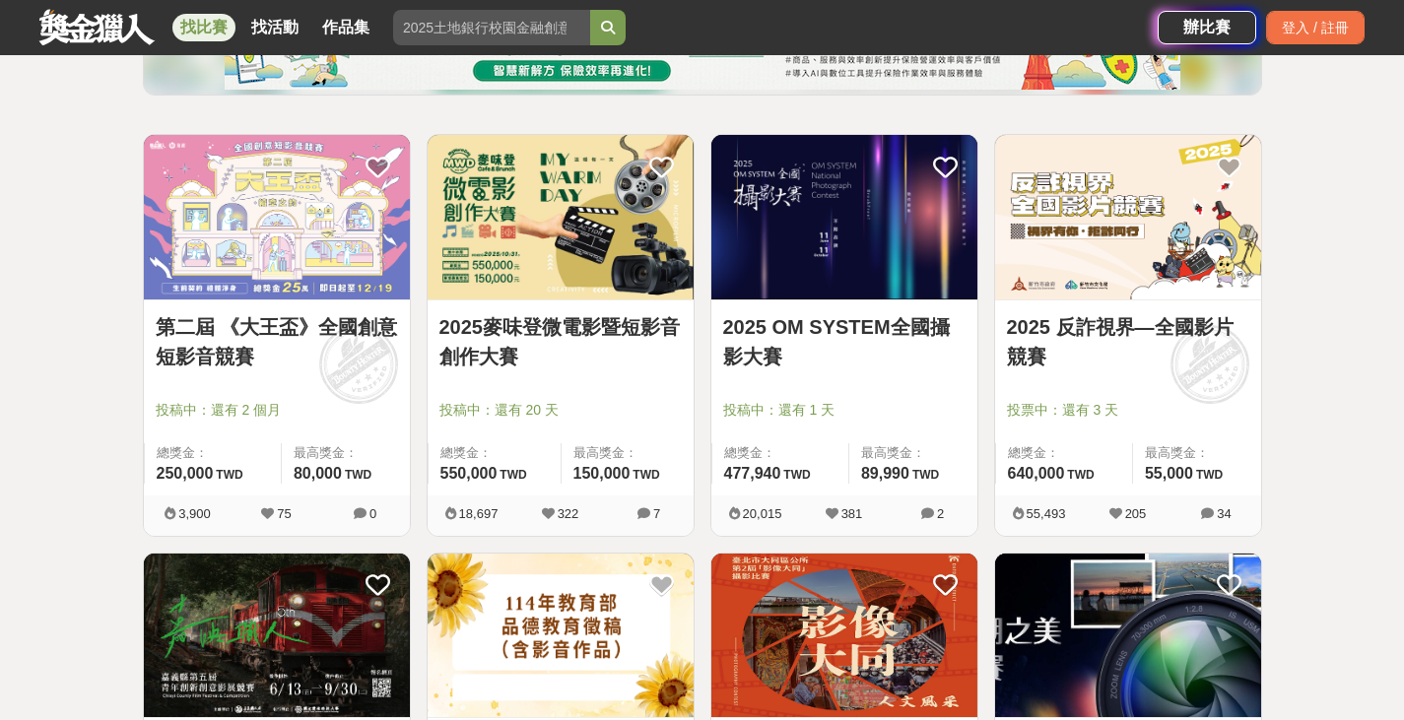
click at [246, 341] on link "第二屆 《大王盃》全國創意短影音競賽" at bounding box center [277, 341] width 242 height 59
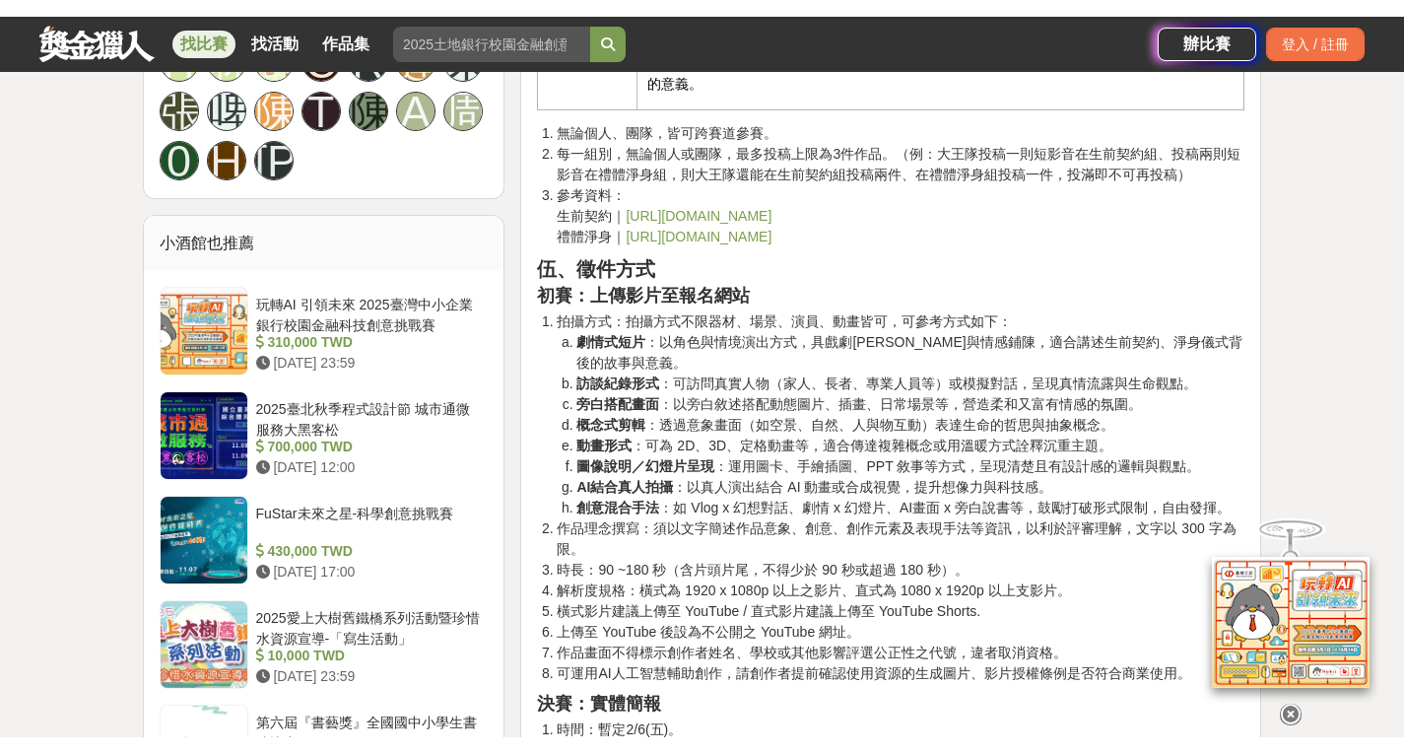
scroll to position [2464, 0]
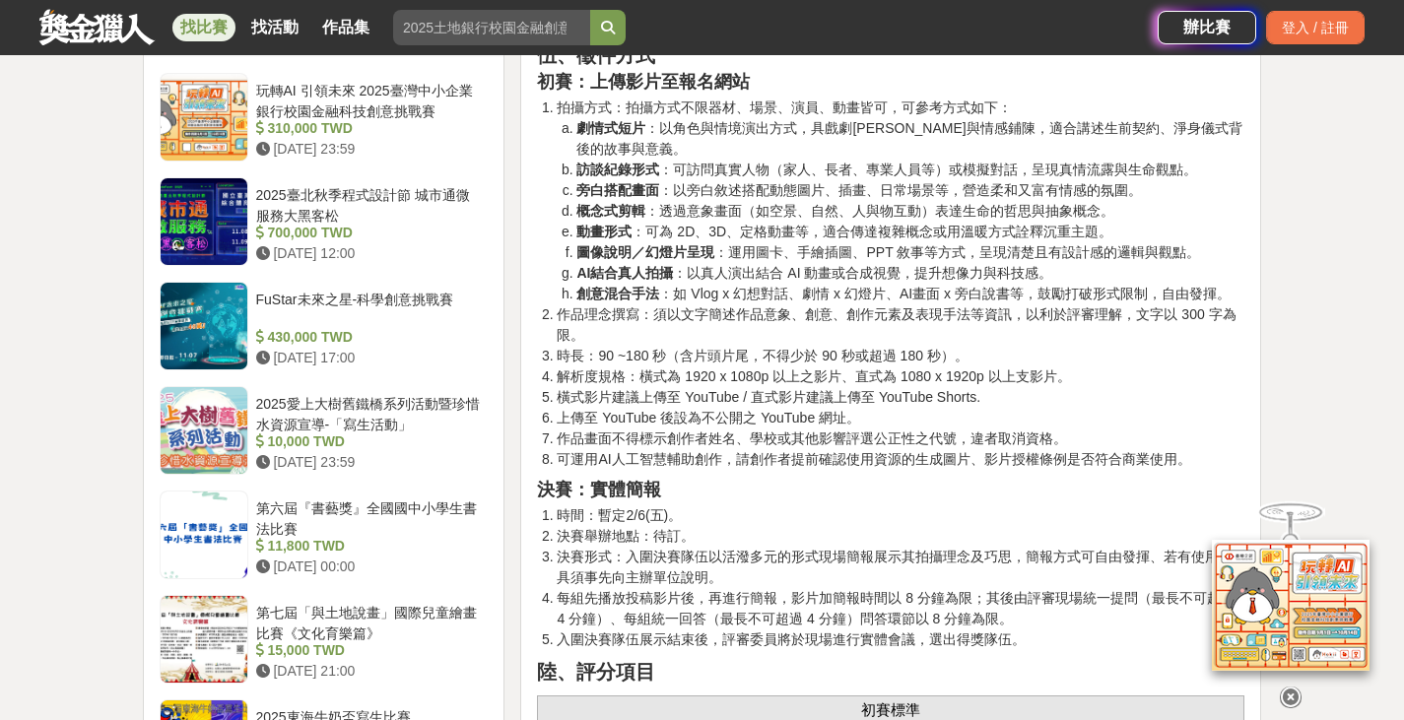
click at [987, 606] on li "每組先播放投稿影片後，再進行簡報，影片加簡報時間以 8 分鐘為限；其後由評審現場統一提問（最長不可超過 4 分鐘）、每組統一回答（最長不可超過 4 分鐘）問答…" at bounding box center [901, 608] width 688 height 41
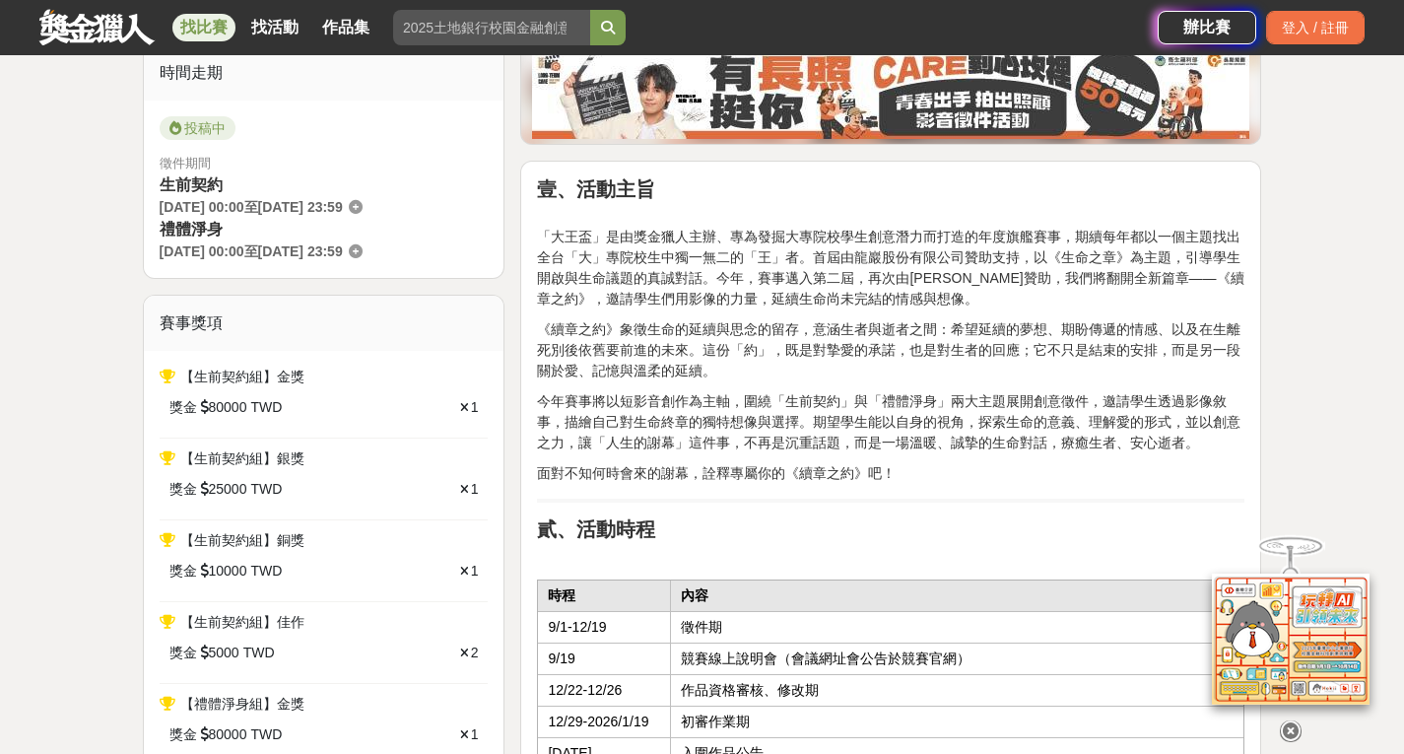
scroll to position [591, 0]
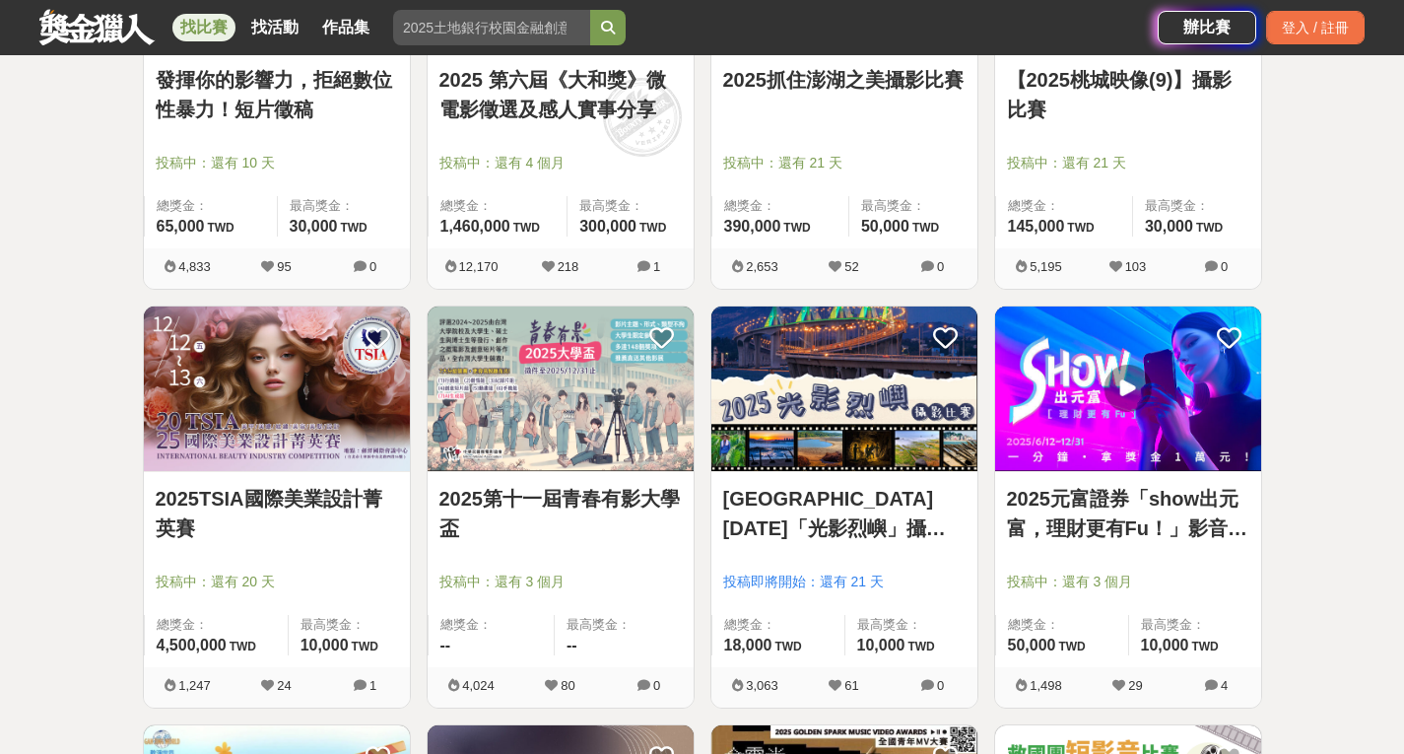
scroll to position [1479, 0]
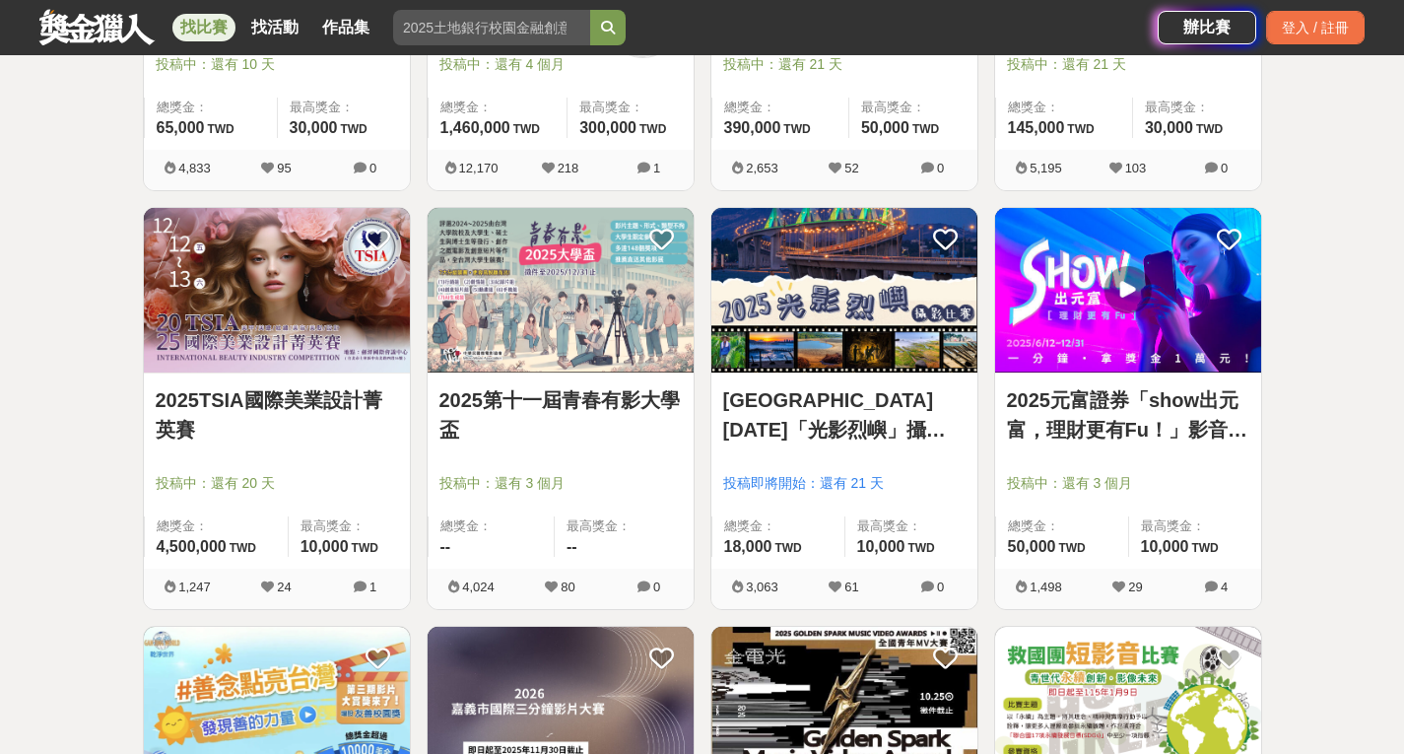
click at [1109, 428] on link "2025元富證券「show出元富，理財更有Fu！」影音競賽活動" at bounding box center [1128, 414] width 242 height 59
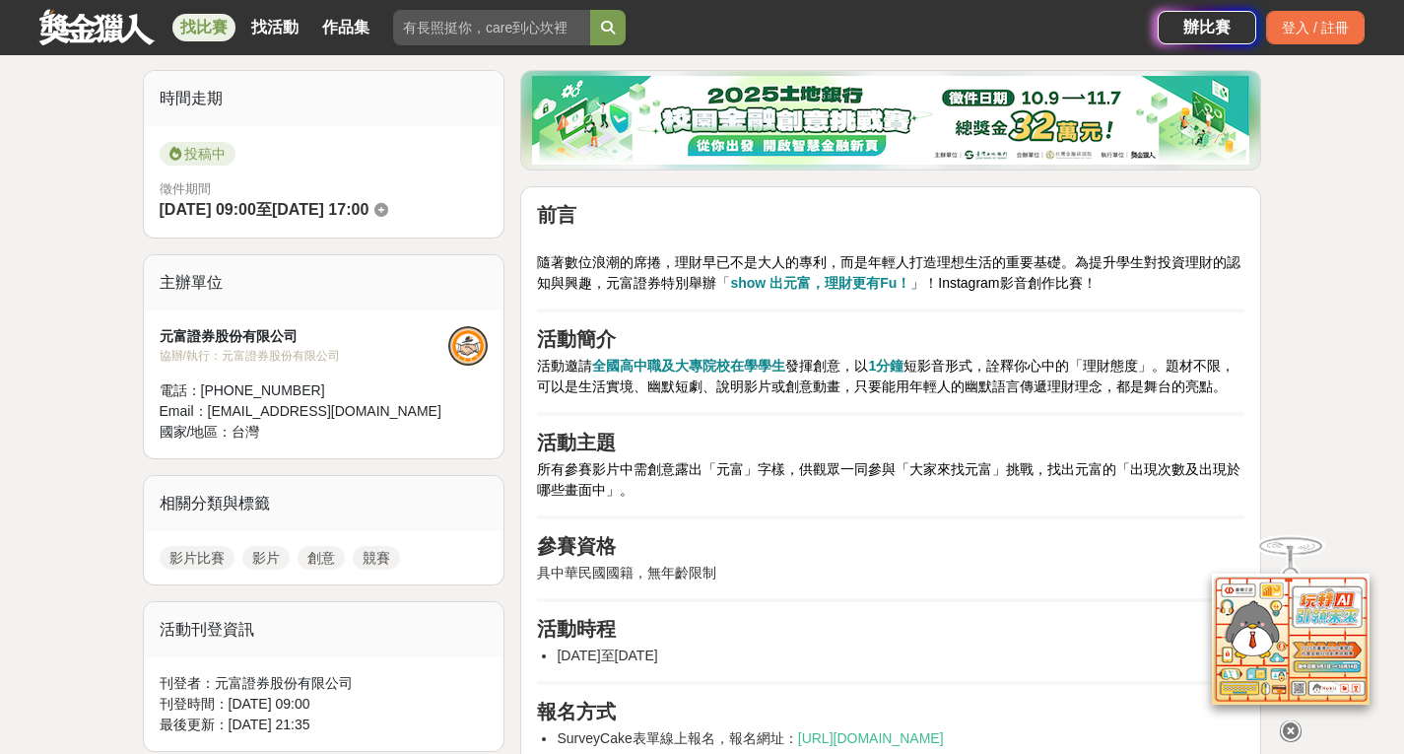
scroll to position [493, 0]
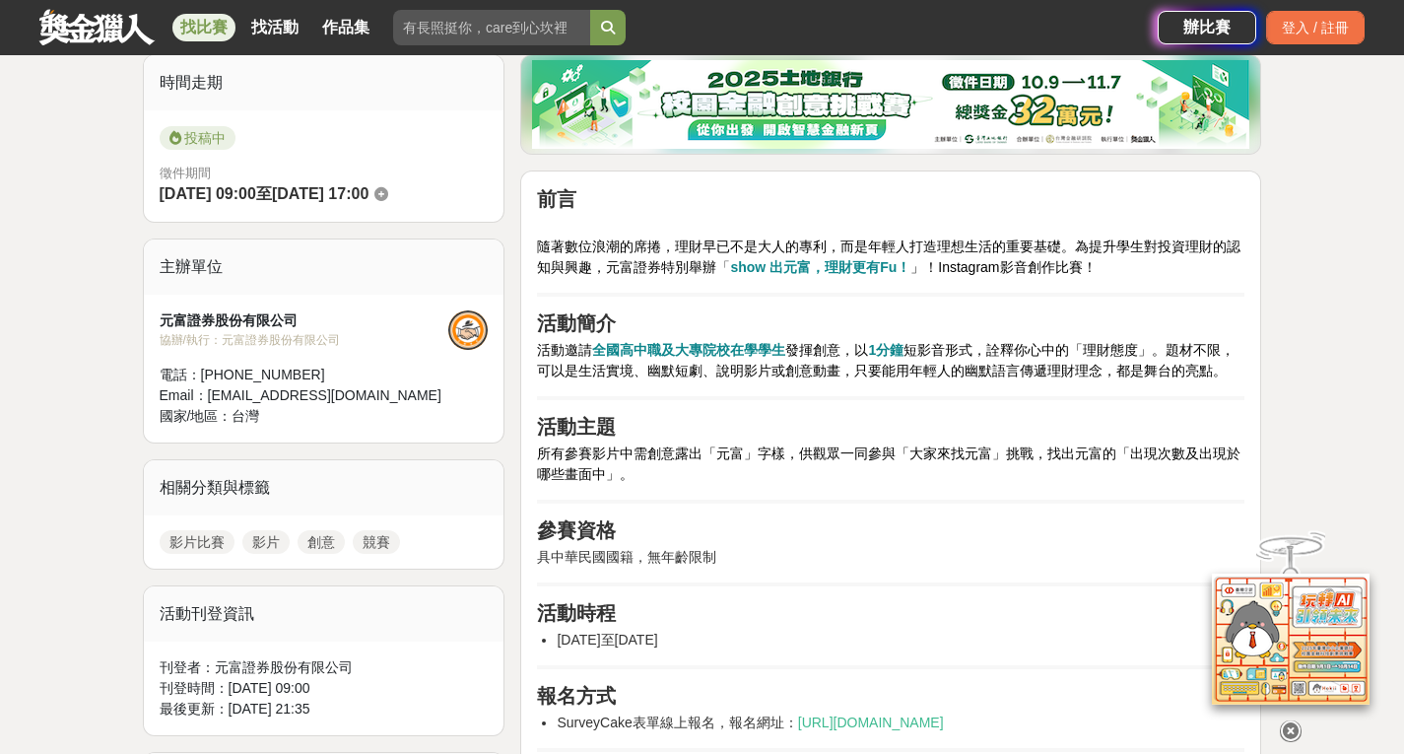
click at [1293, 719] on icon at bounding box center [1291, 731] width 22 height 22
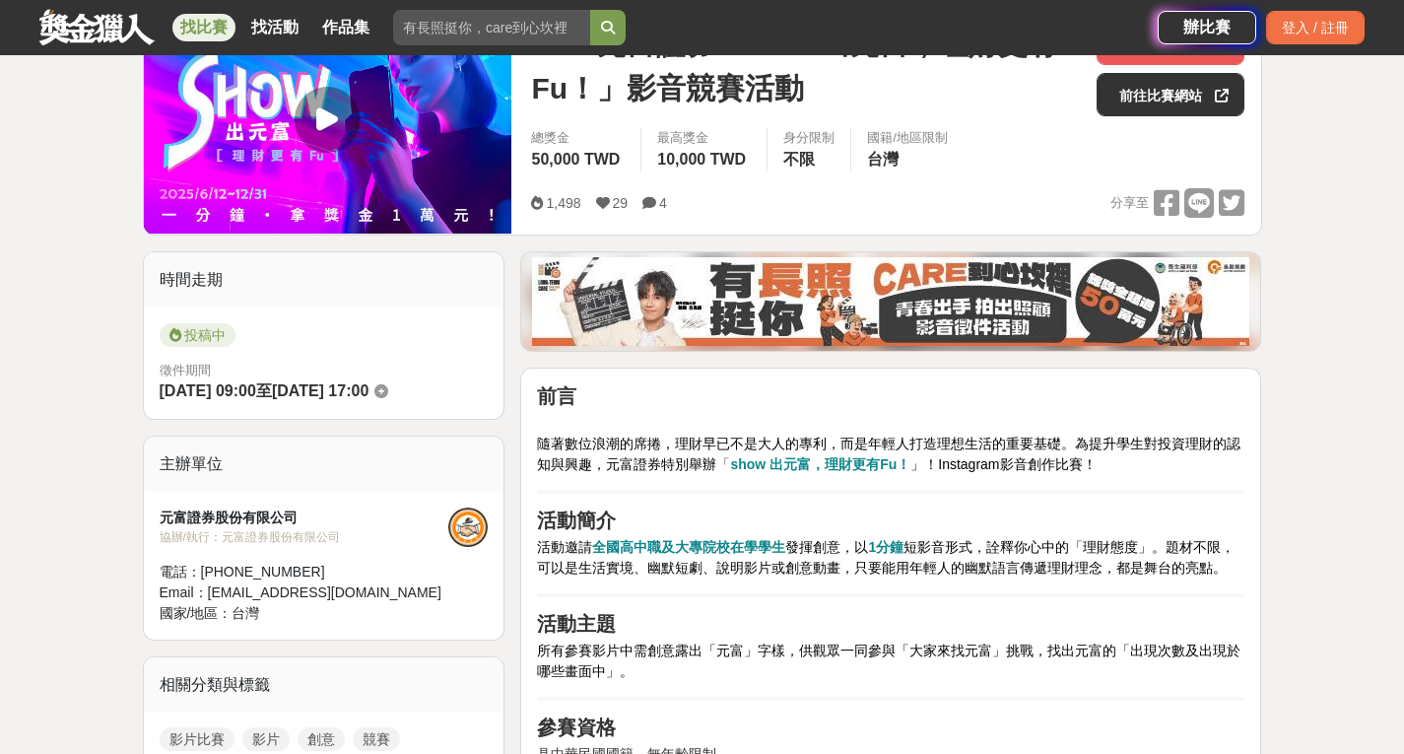
scroll to position [0, 0]
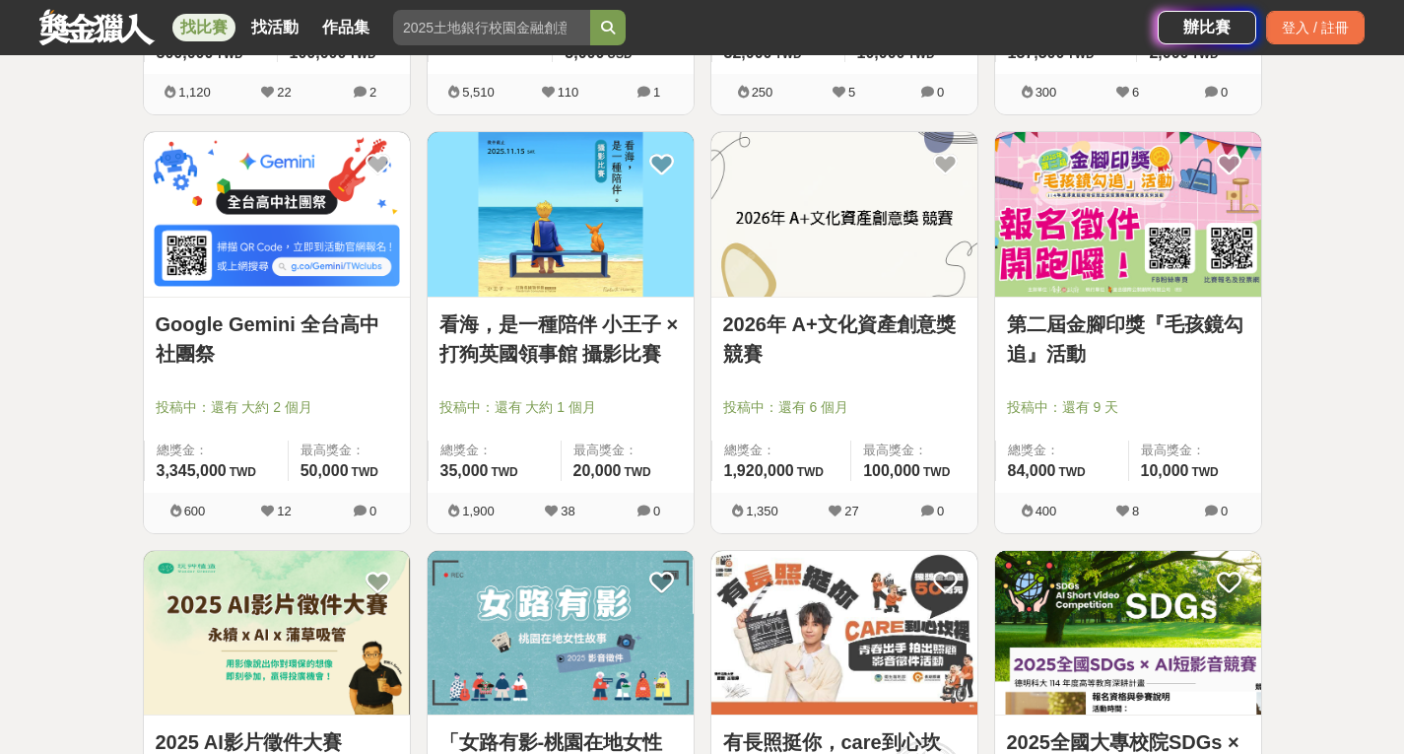
scroll to position [3844, 0]
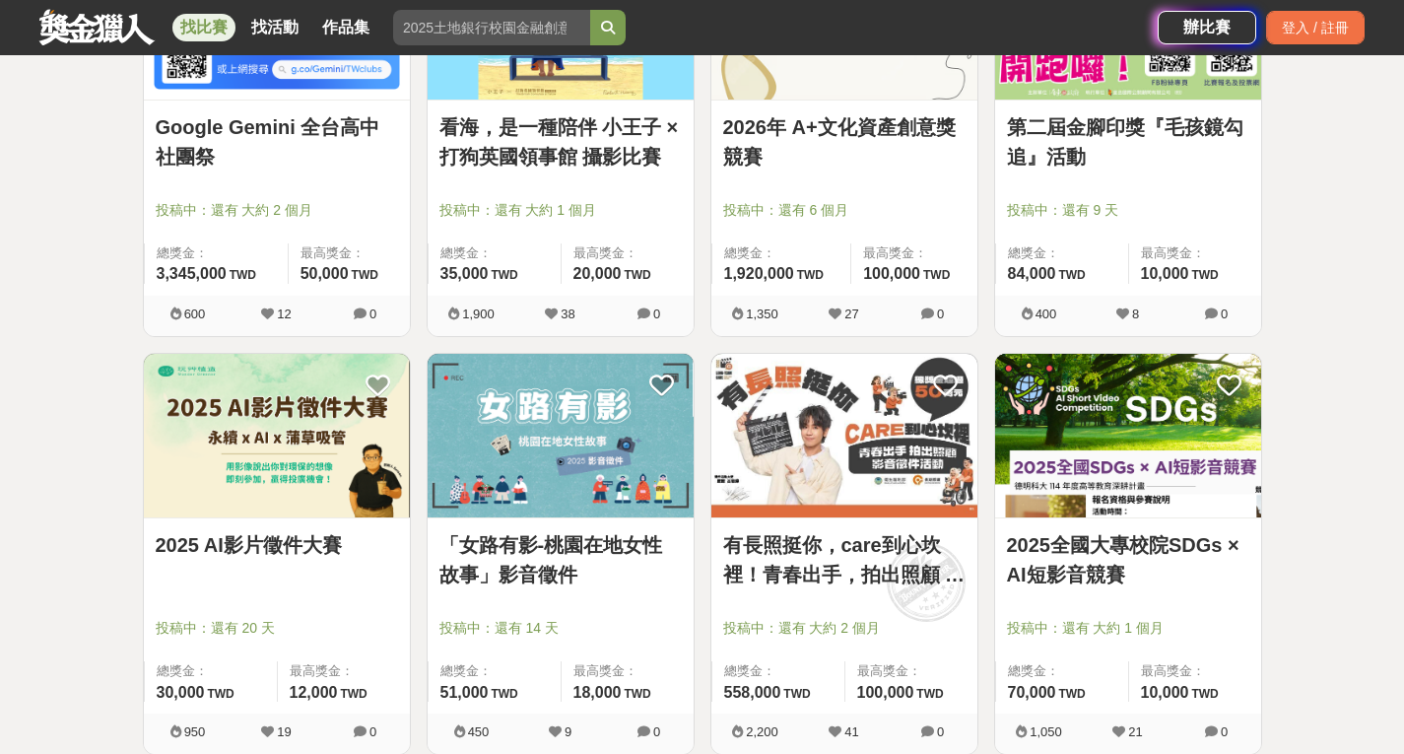
click at [874, 438] on img at bounding box center [845, 436] width 266 height 165
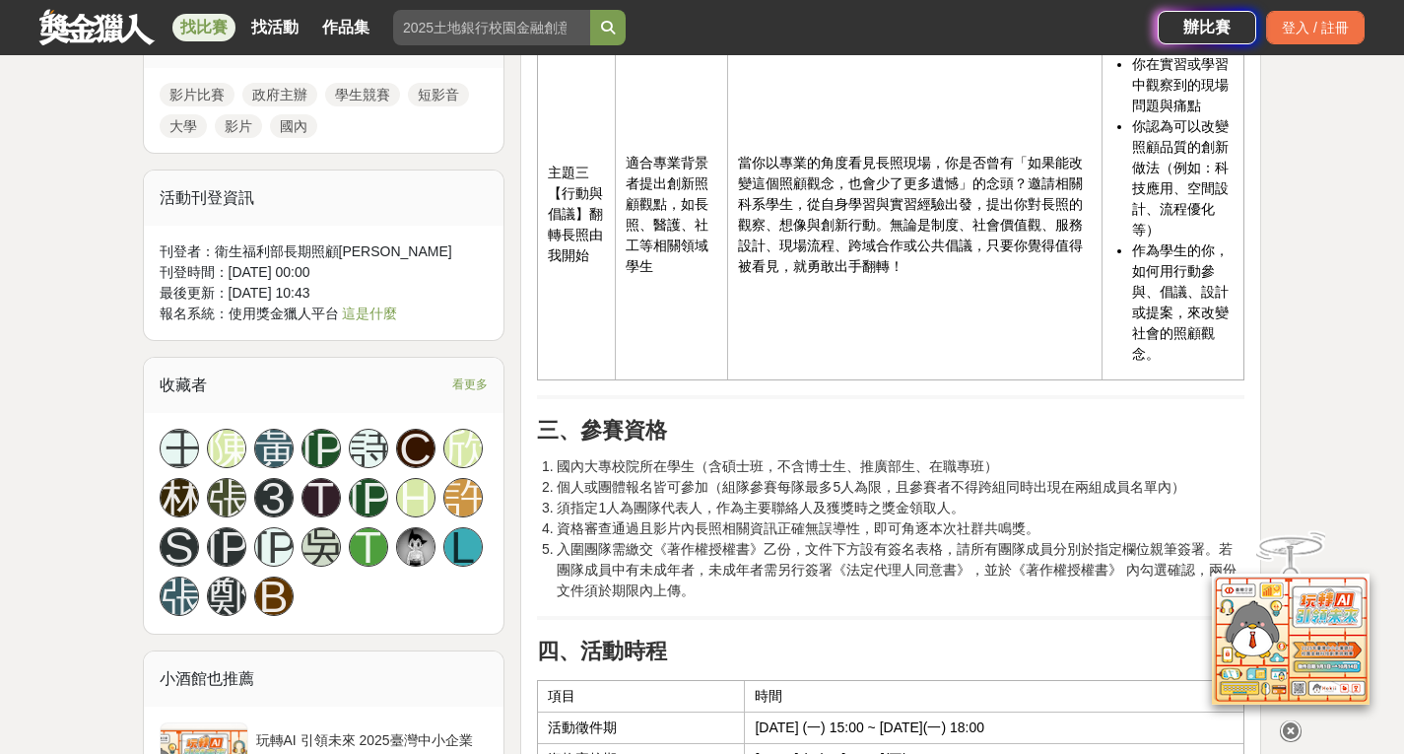
scroll to position [1872, 0]
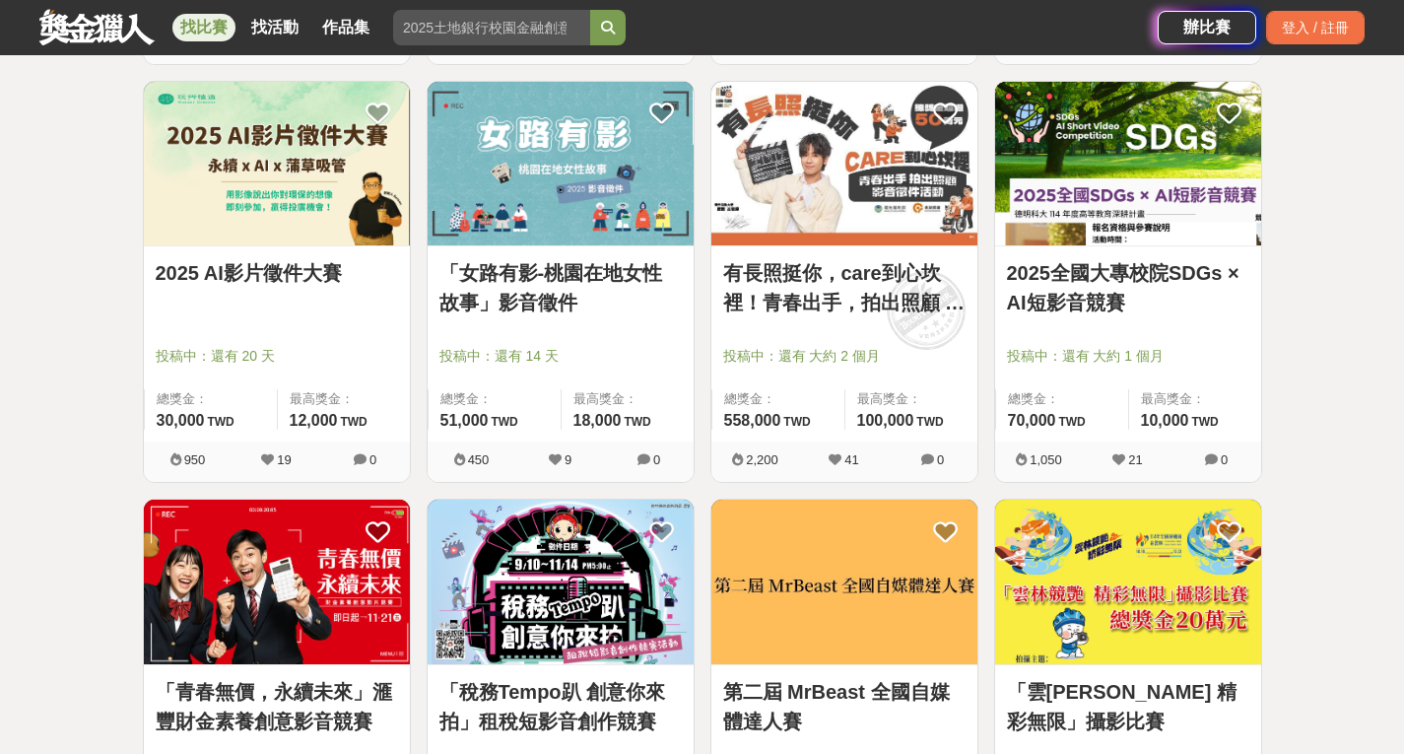
scroll to position [4140, 0]
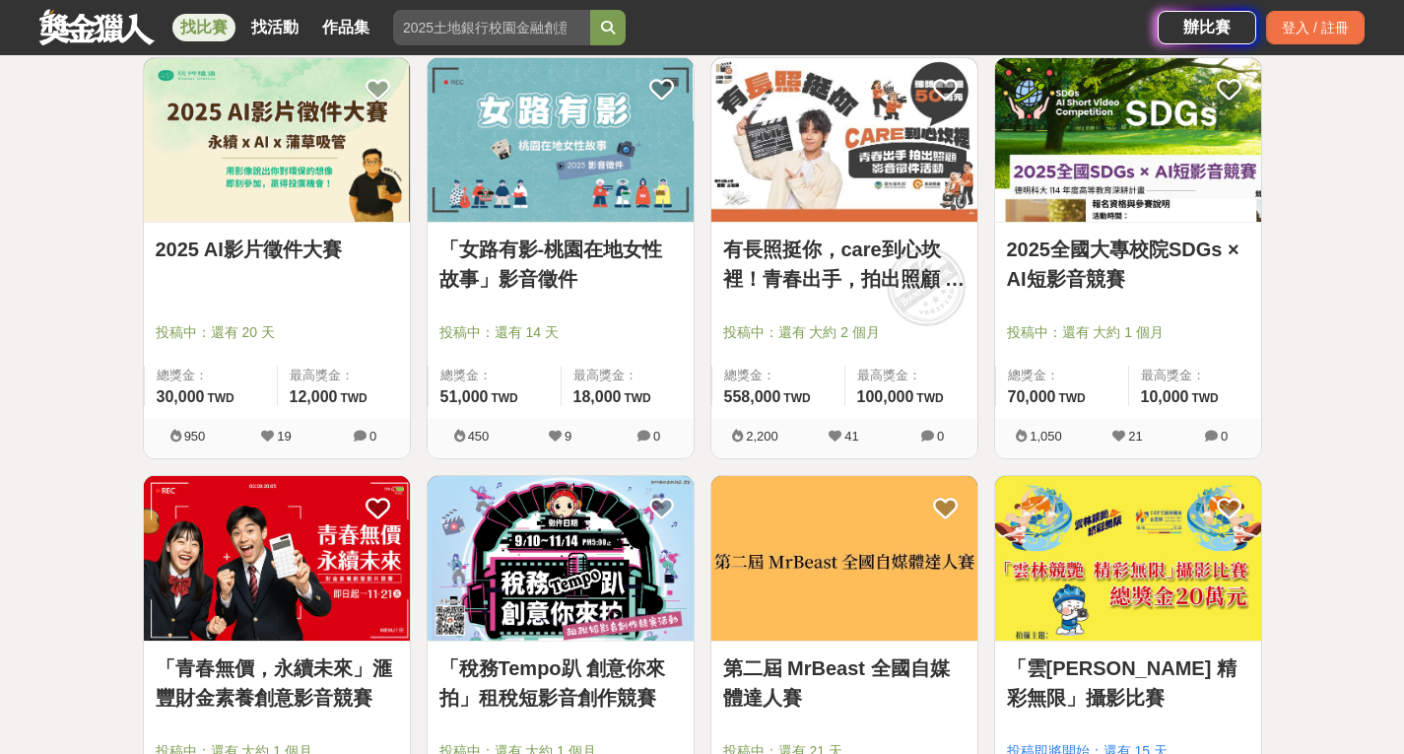
click at [281, 244] on link "2025 AI影片徵件大賽" at bounding box center [277, 250] width 242 height 30
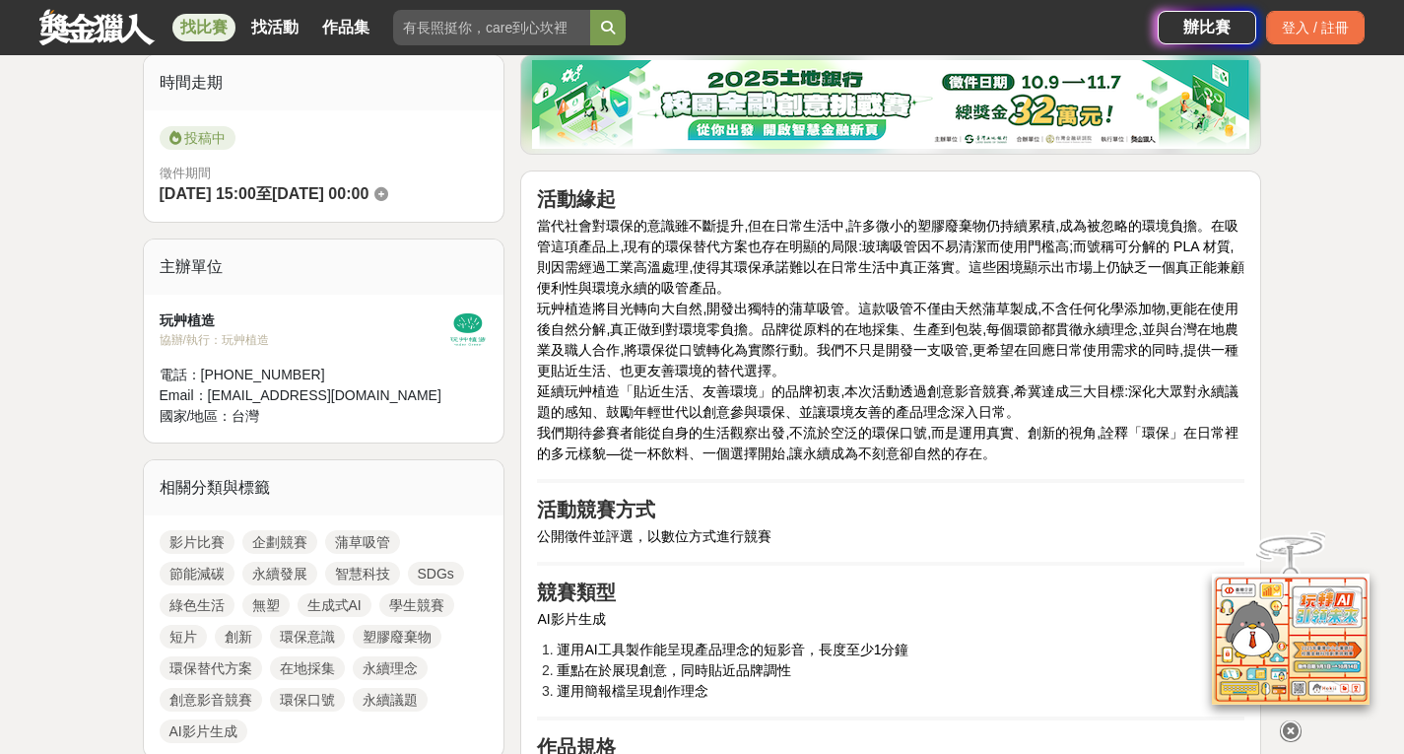
scroll to position [591, 0]
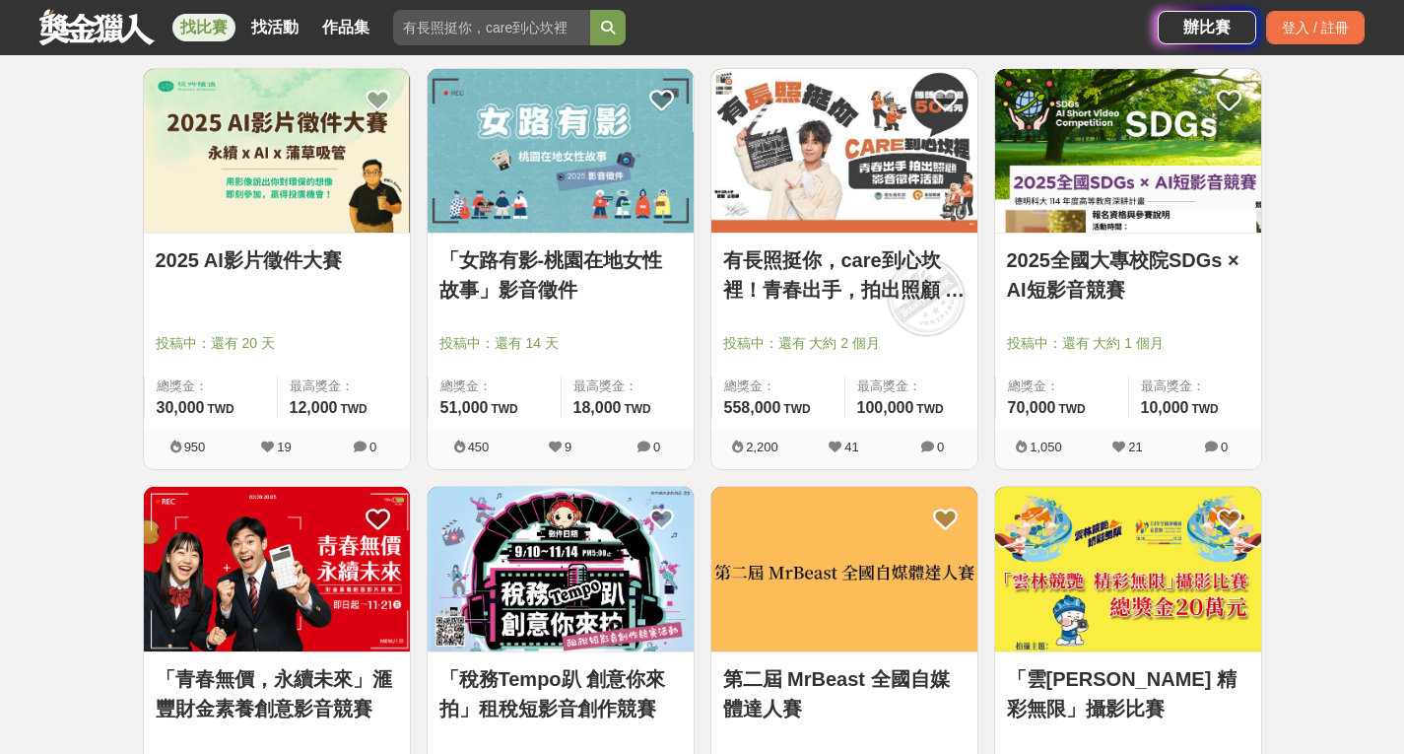
scroll to position [4140, 0]
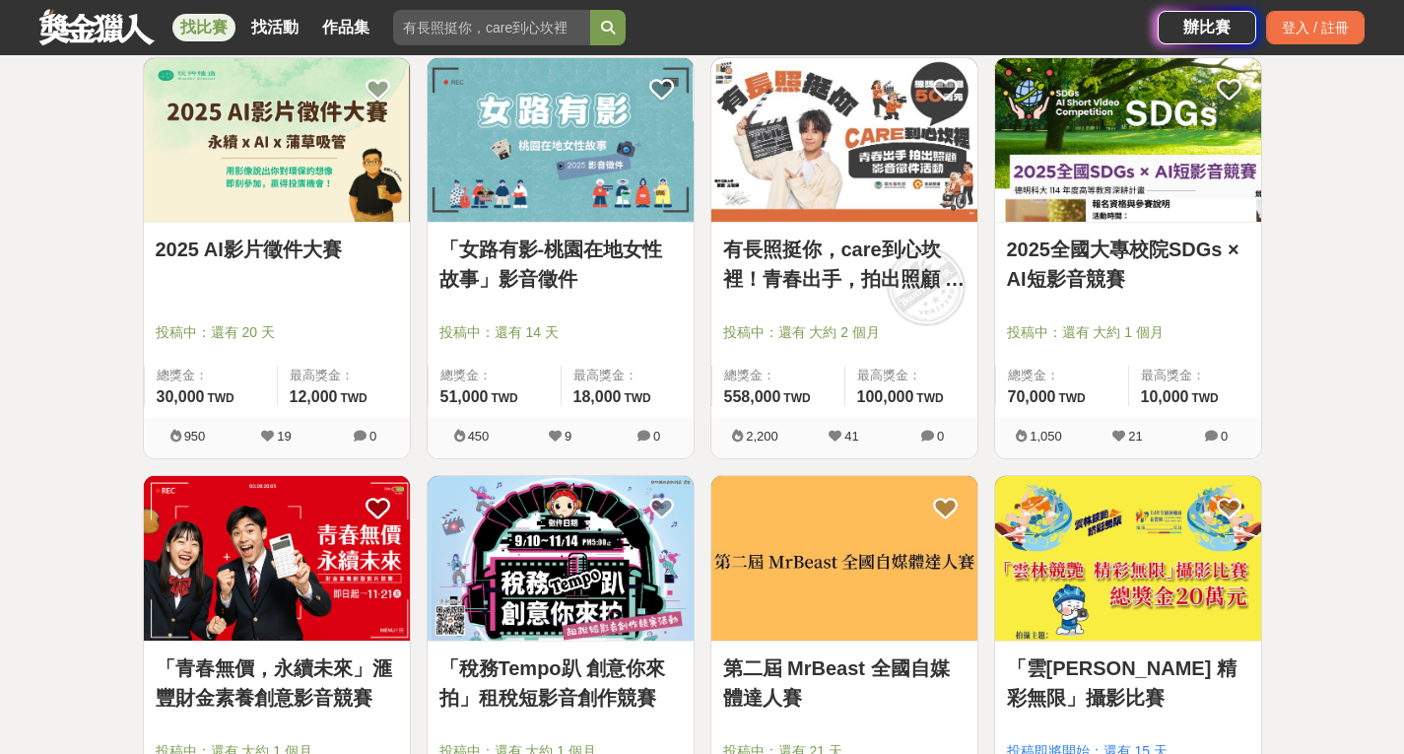
click at [1151, 254] on link "2025全國大專校院SDGs × AI短影音競賽" at bounding box center [1128, 264] width 242 height 59
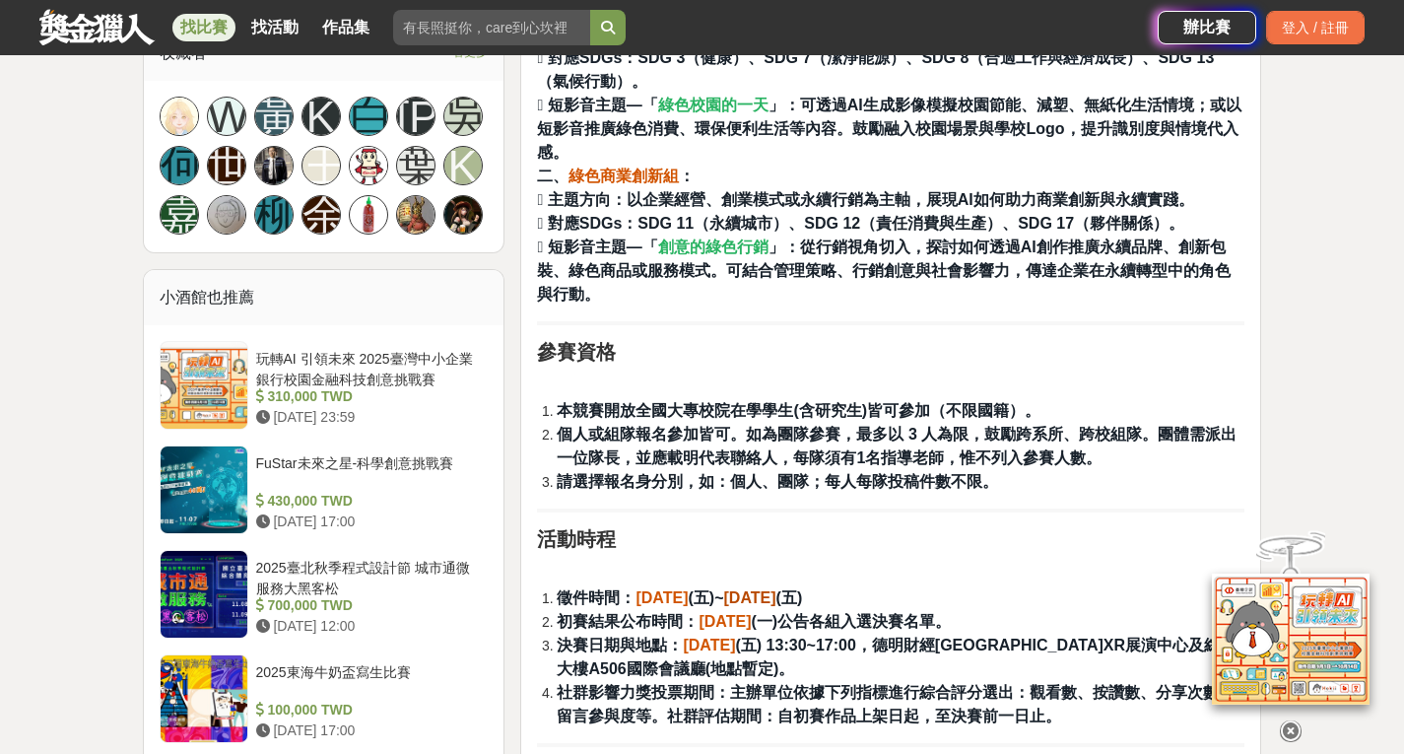
scroll to position [1281, 0]
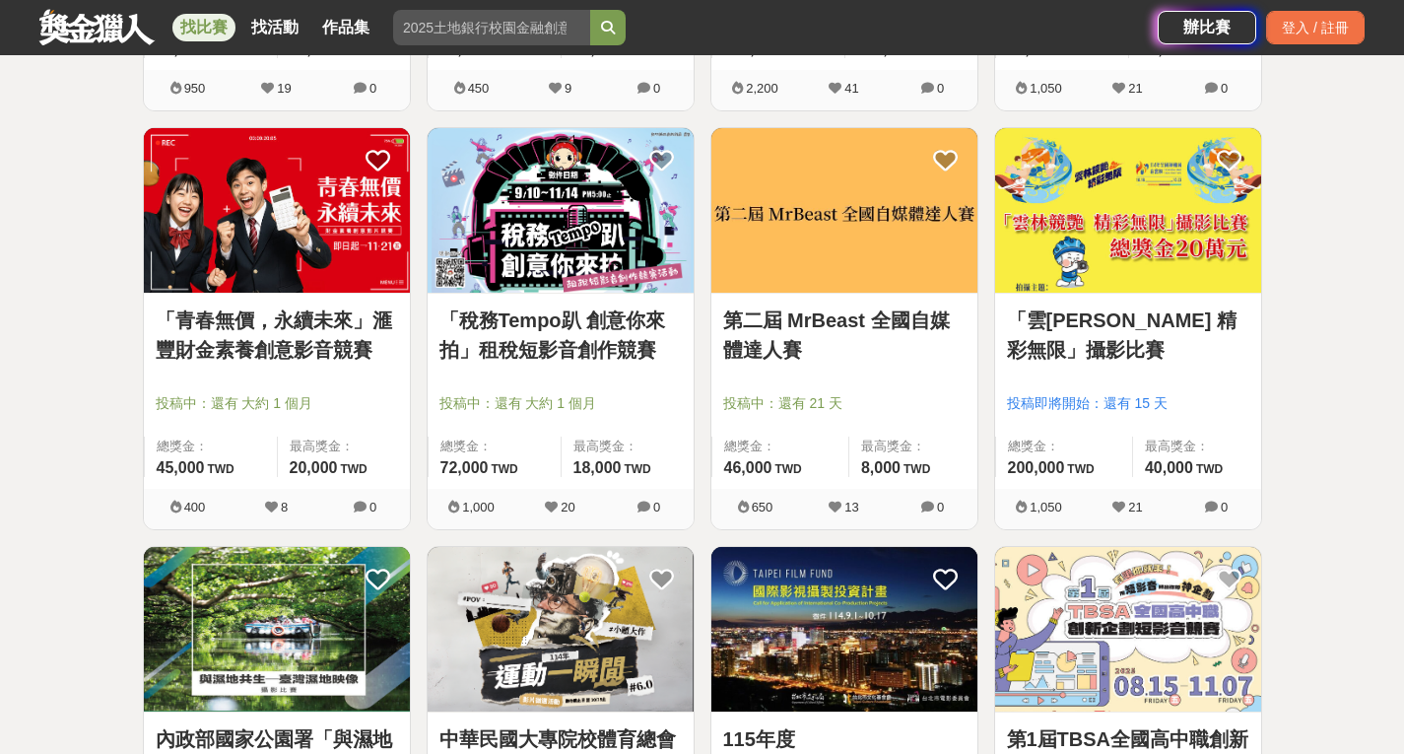
scroll to position [4436, 0]
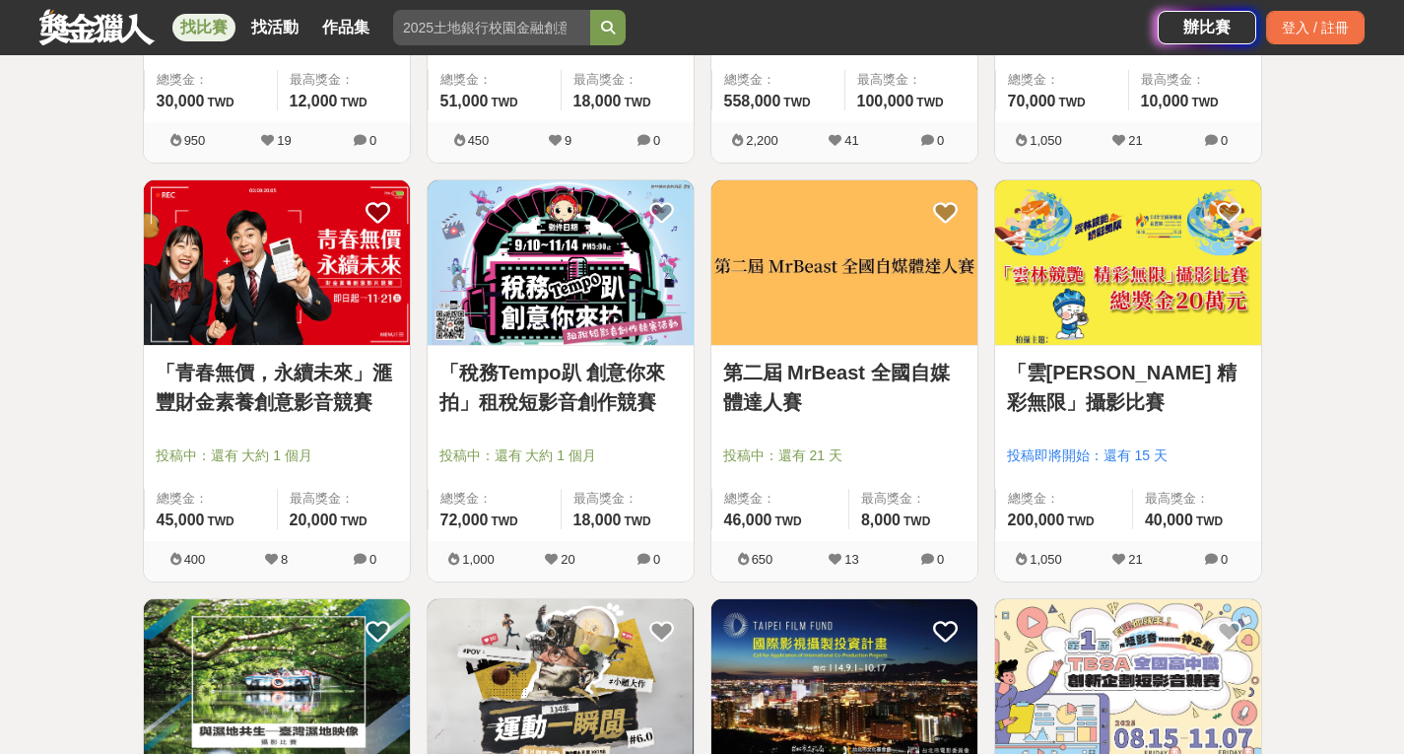
click at [833, 351] on div "第二屆 MrBeast 全國自媒體達人賽 投稿中：還有 21 天 總獎金： 46,000 46,000 TWD 最高獎金： 8,000 TWD" at bounding box center [845, 443] width 266 height 195
click at [841, 311] on img at bounding box center [845, 262] width 266 height 165
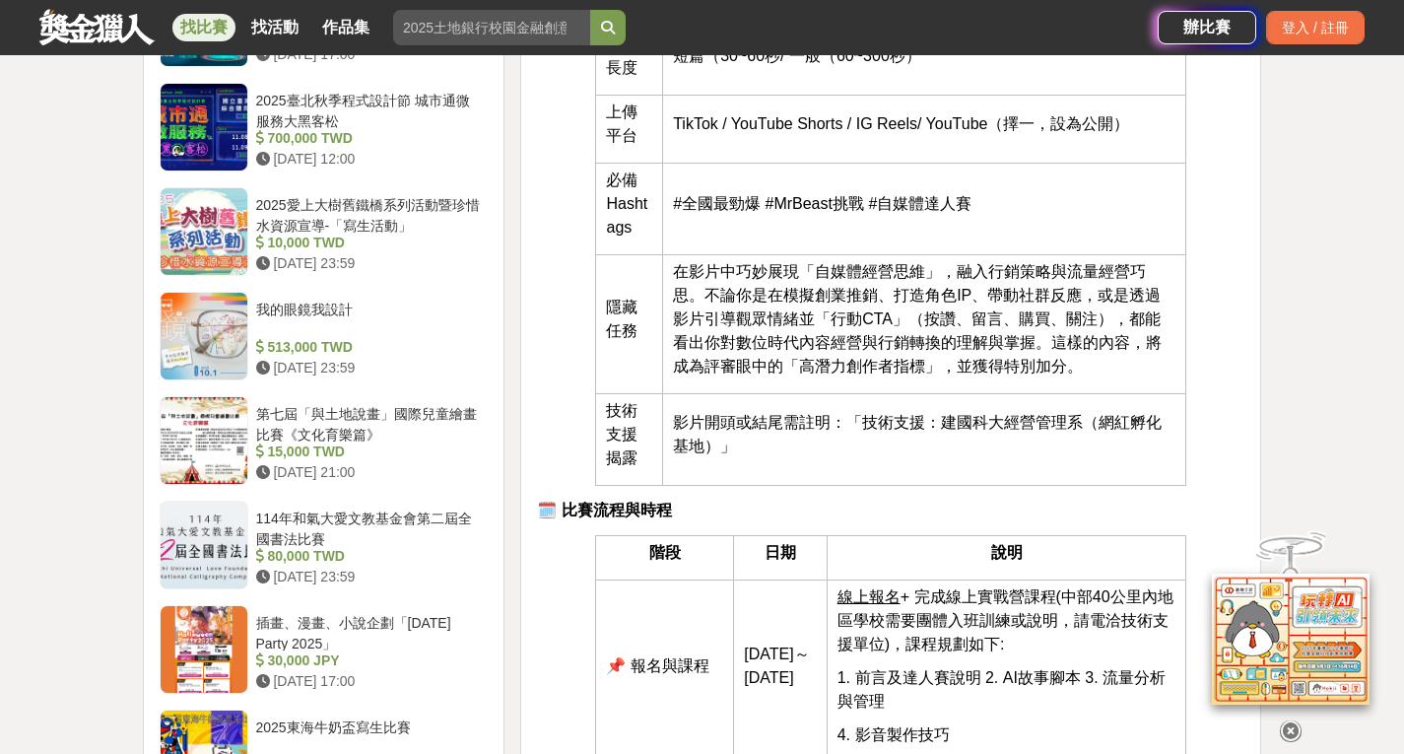
scroll to position [1971, 0]
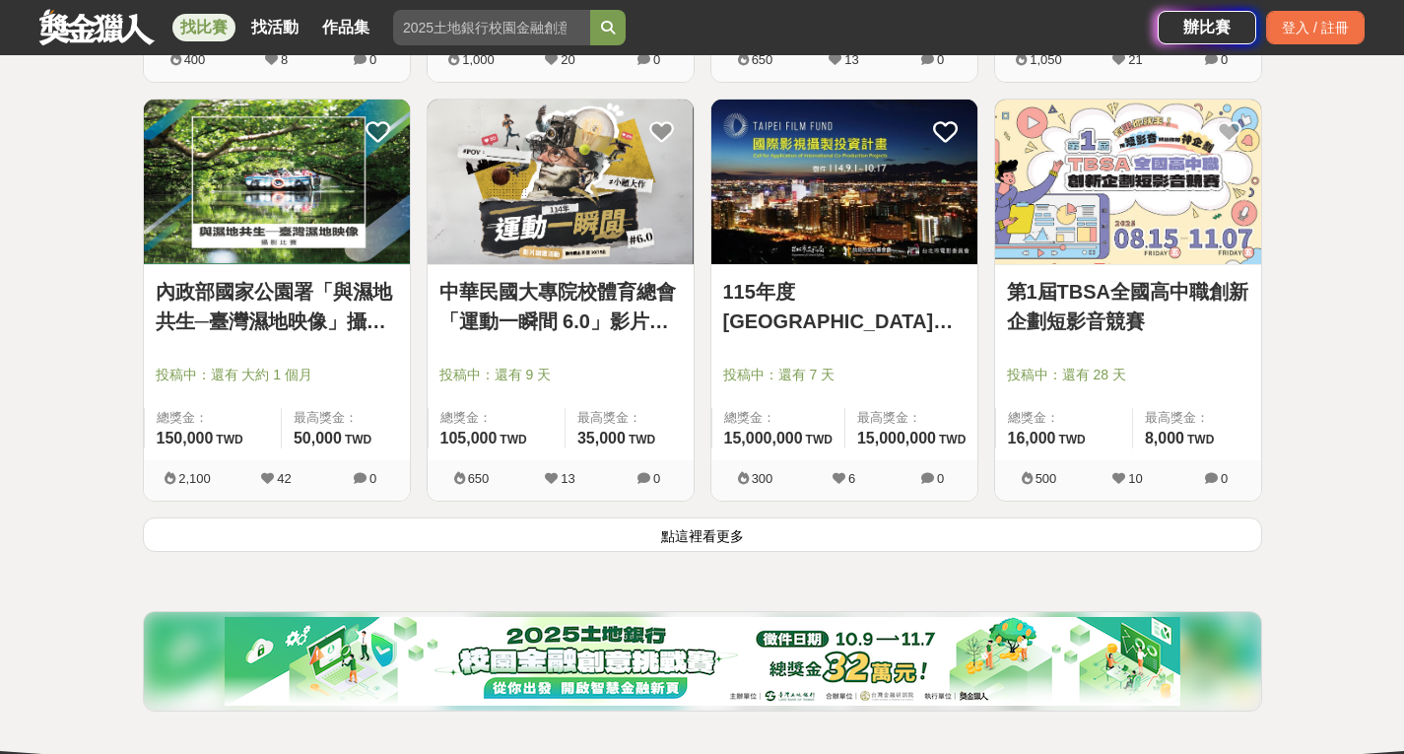
scroll to position [5027, 0]
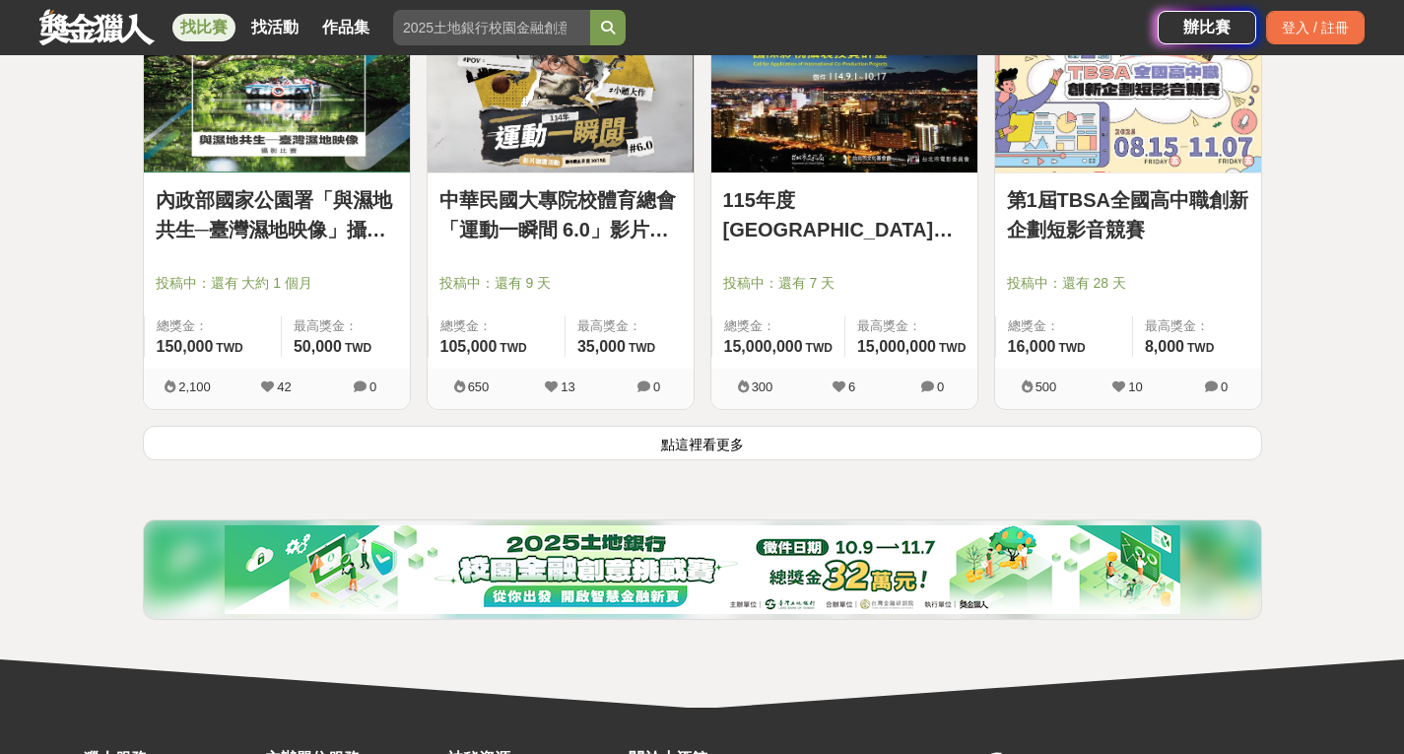
click at [785, 433] on button "點這裡看更多" at bounding box center [702, 443] width 1119 height 34
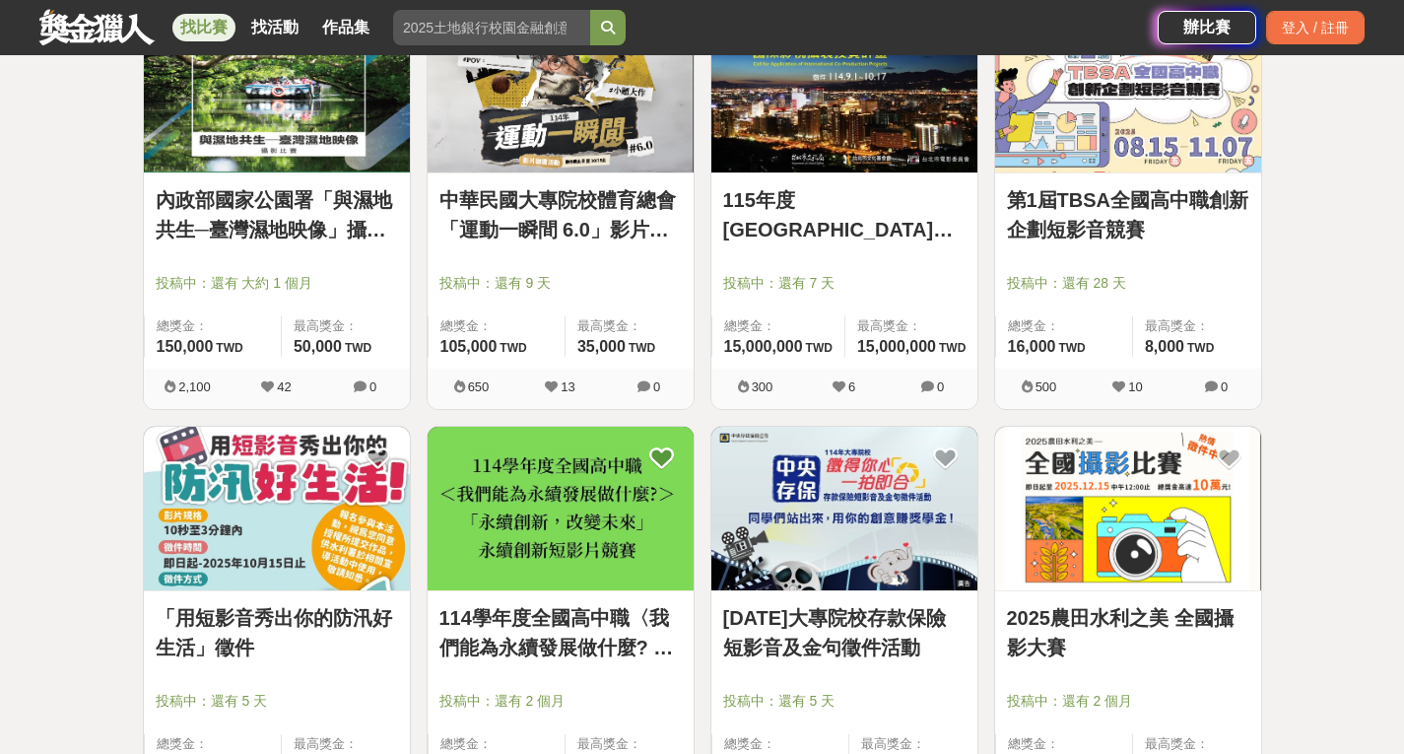
click at [1057, 223] on link "第1屆TBSA全國高中職創新企劃短影音競賽" at bounding box center [1128, 214] width 242 height 59
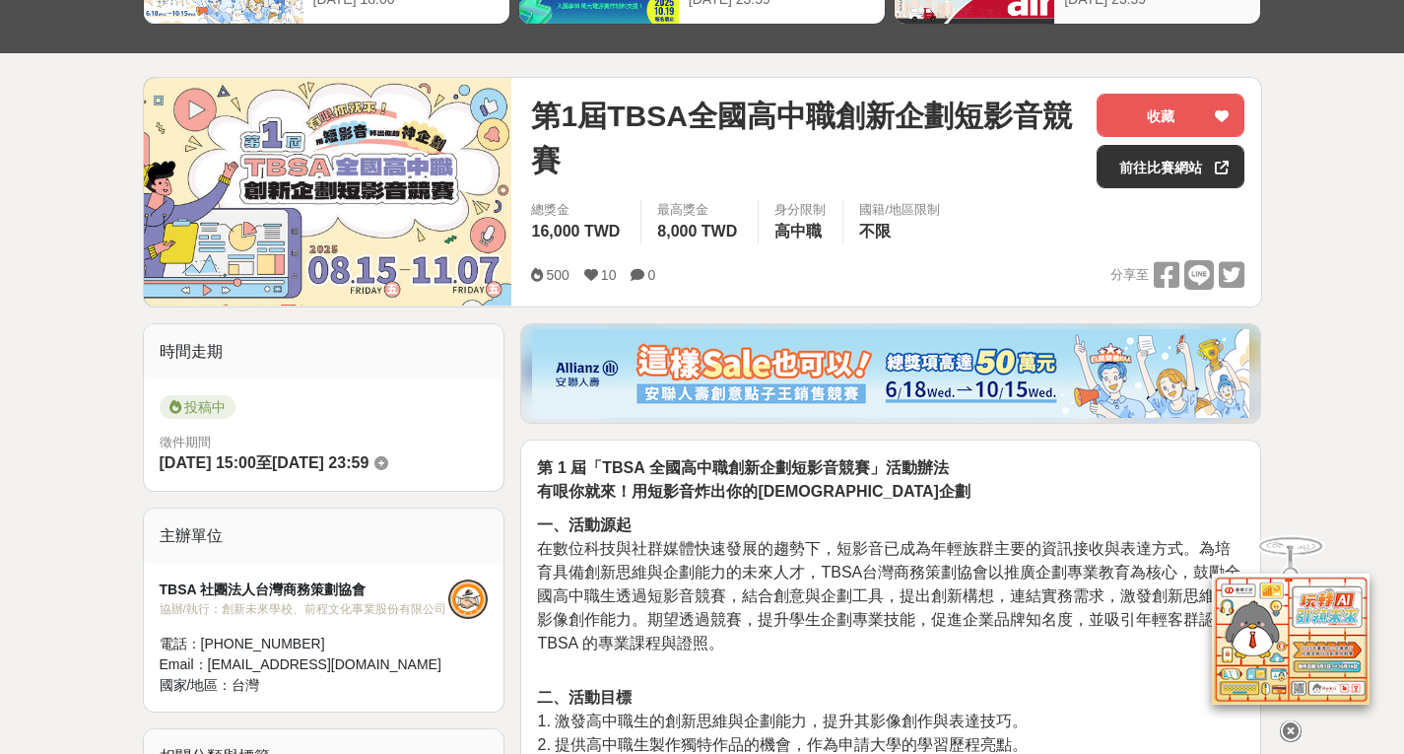
scroll to position [296, 0]
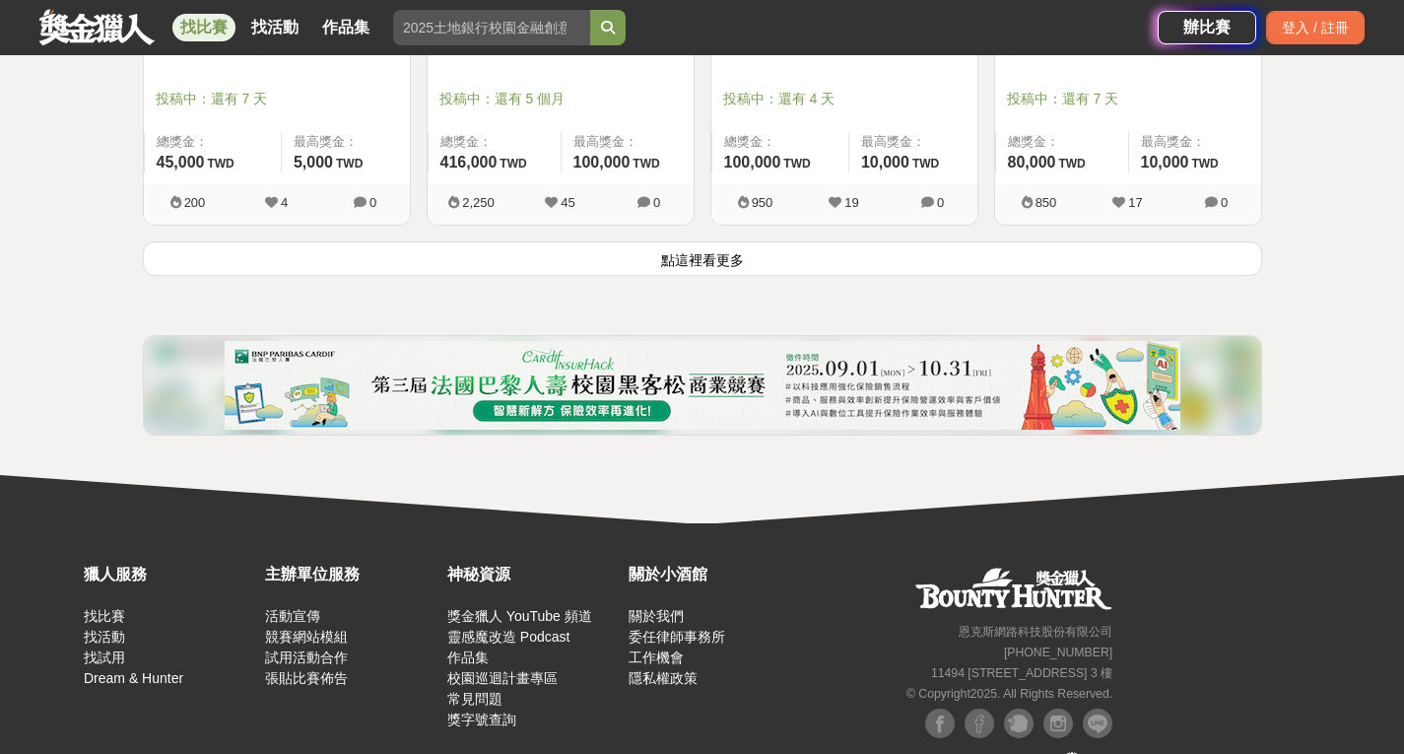
scroll to position [7668, 0]
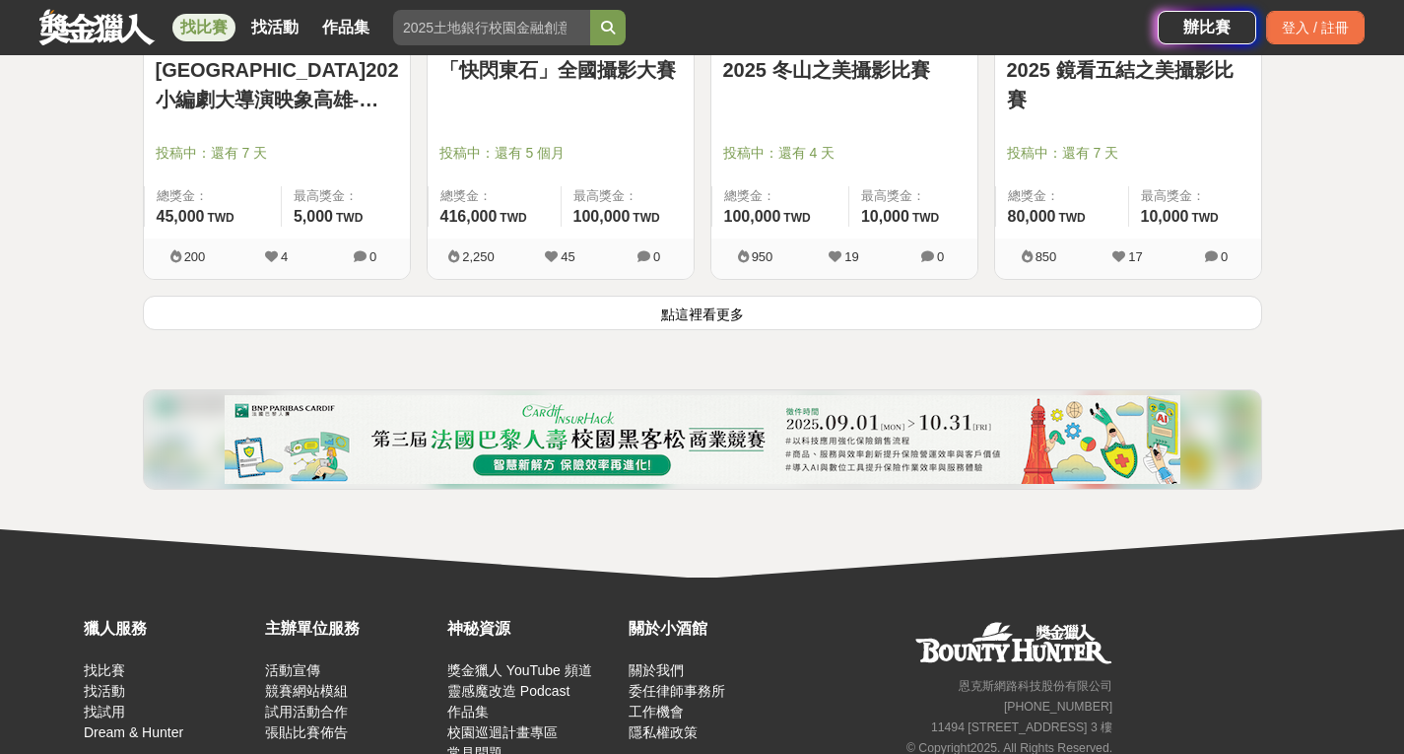
click at [847, 319] on button "點這裡看更多" at bounding box center [702, 313] width 1119 height 34
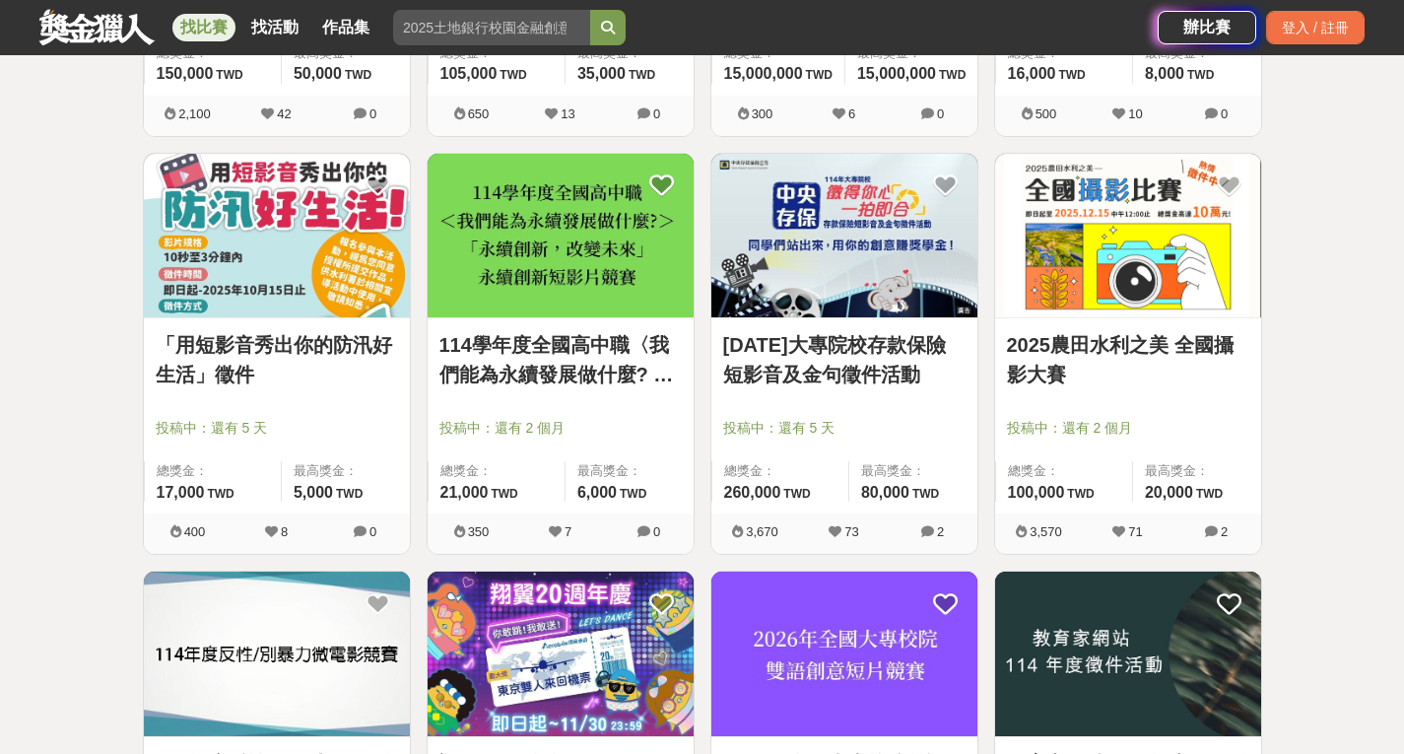
scroll to position [5204, 0]
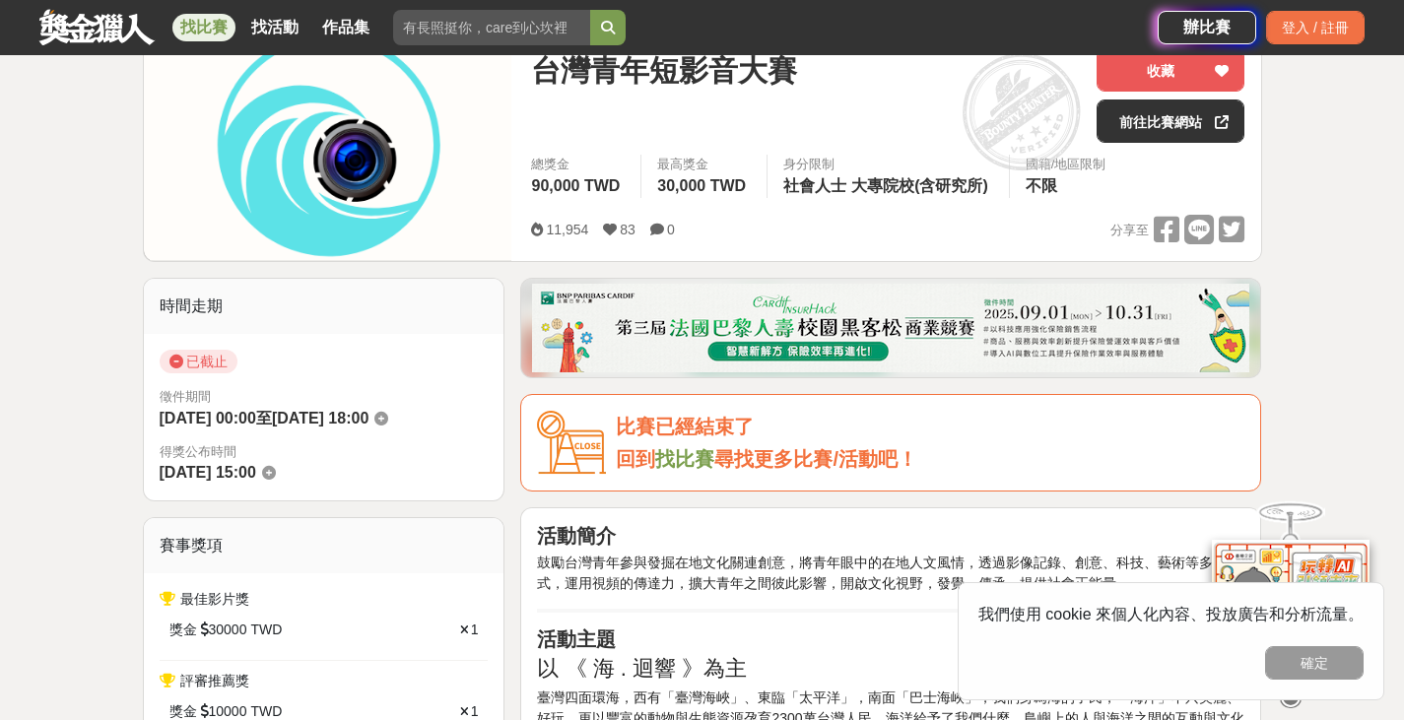
scroll to position [394, 0]
